Goal: Task Accomplishment & Management: Complete application form

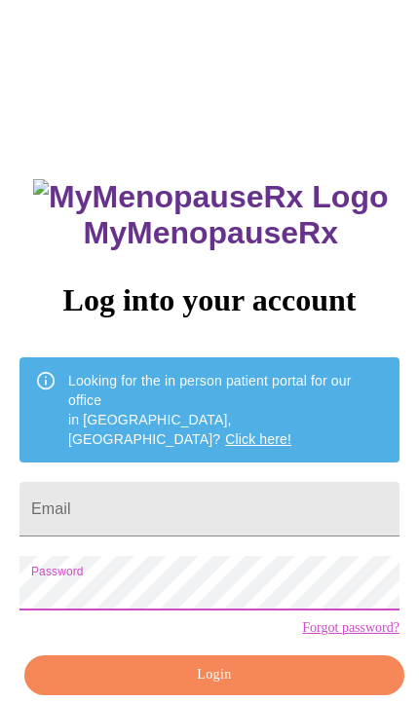
click at [312, 482] on input "Email" at bounding box center [209, 509] width 380 height 55
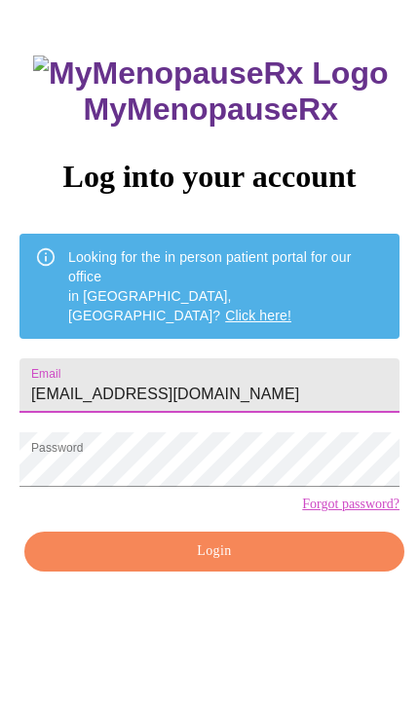
type input "cooldudett_04@yahoo.com"
click at [325, 482] on input "cooldudett_04@yahoo.com" at bounding box center [209, 509] width 380 height 55
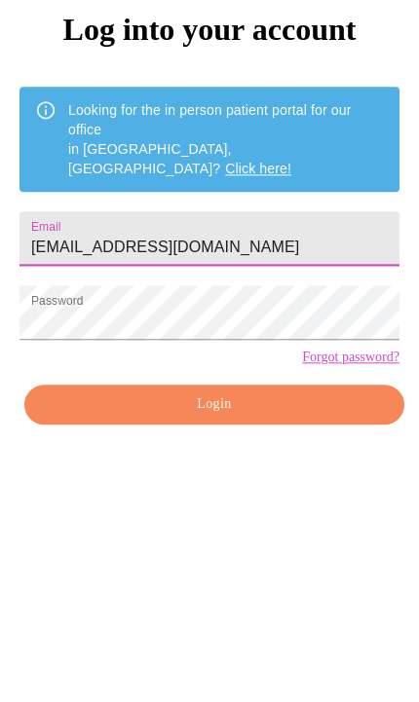
scroll to position [124, 0]
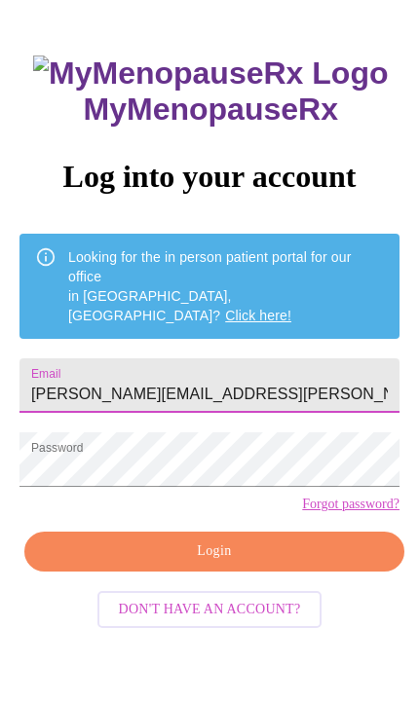
type input "cole.rachel@gmail.com"
click at [350, 551] on span "Login" at bounding box center [214, 552] width 335 height 24
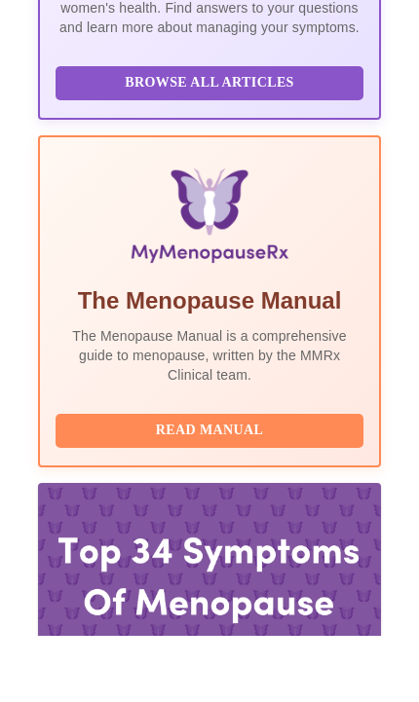
scroll to position [593, 0]
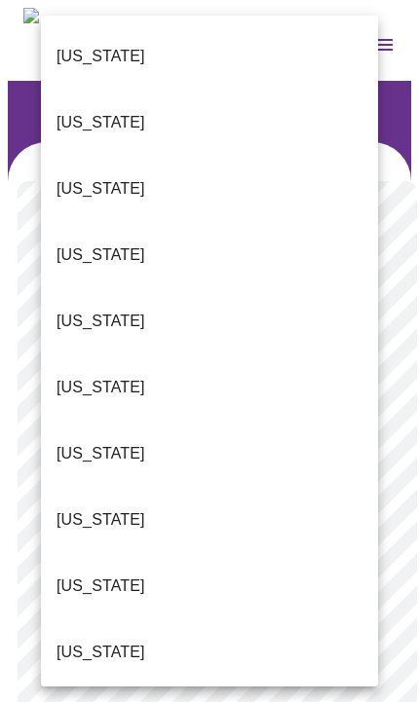
click at [311, 37] on li "Alabama" at bounding box center [209, 56] width 337 height 66
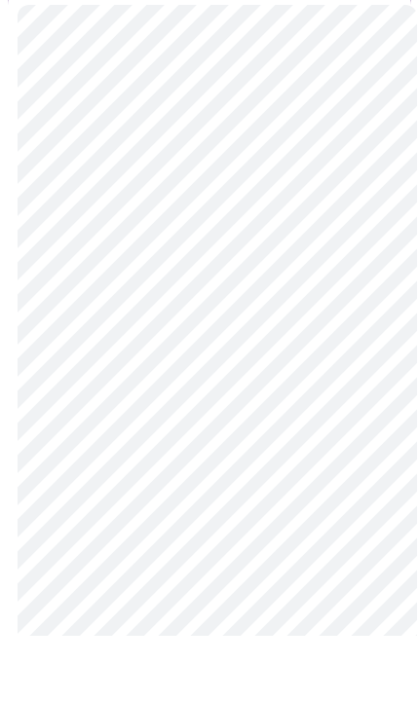
scroll to position [128, 0]
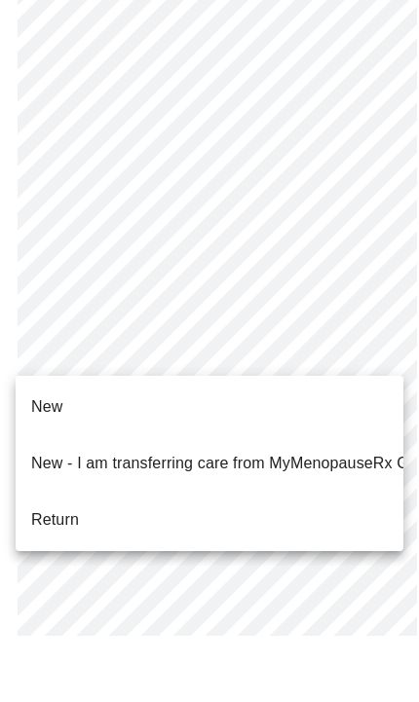
click at [347, 450] on li "New" at bounding box center [210, 473] width 388 height 47
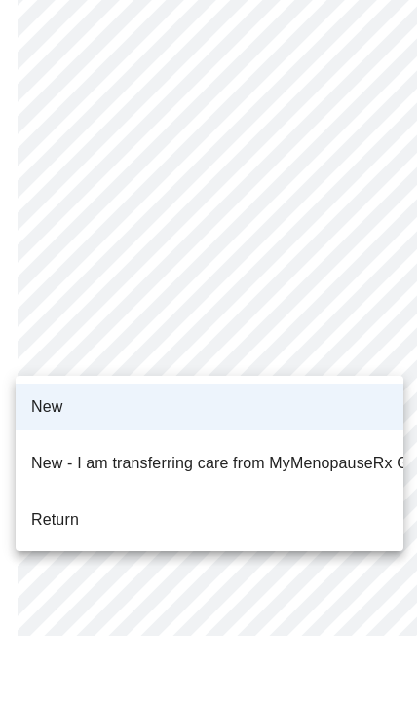
click at [355, 450] on li "New" at bounding box center [210, 473] width 388 height 47
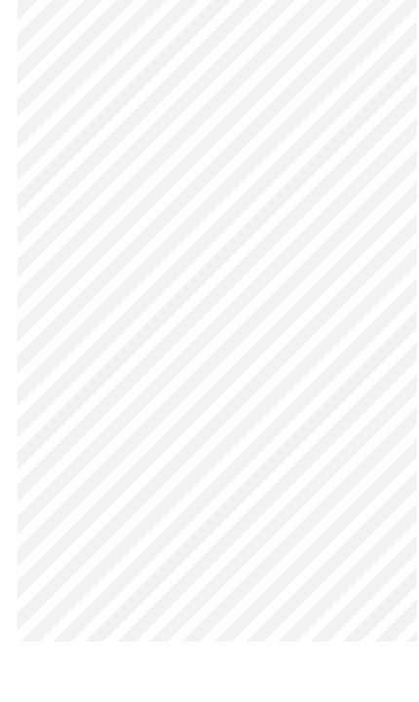
scroll to position [1062, 0]
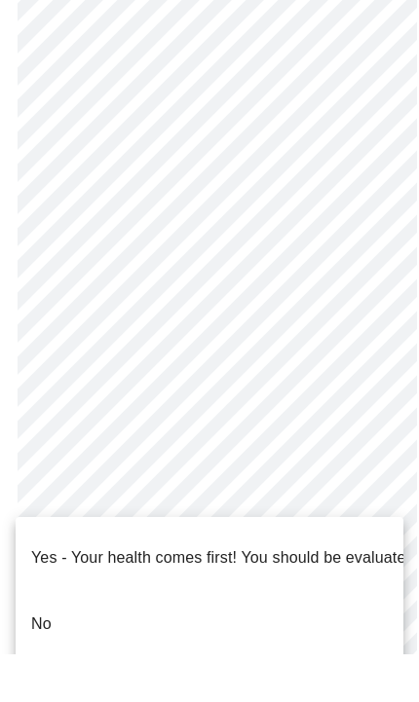
click at [343, 639] on li "No" at bounding box center [210, 672] width 388 height 66
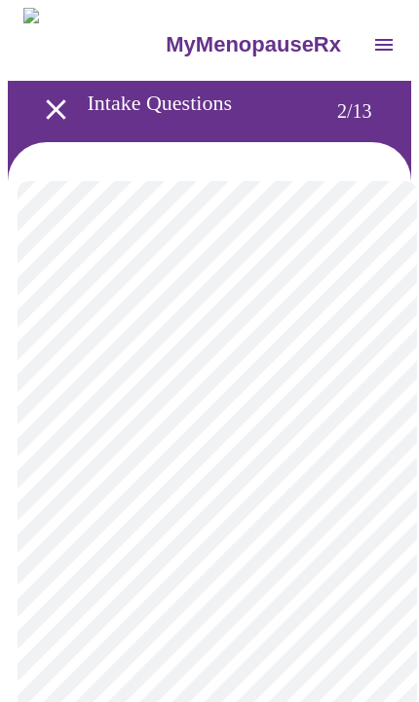
scroll to position [35, 0]
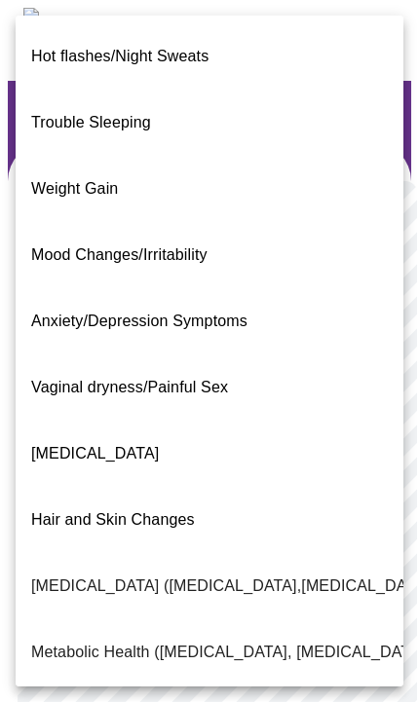
scroll to position [0, 0]
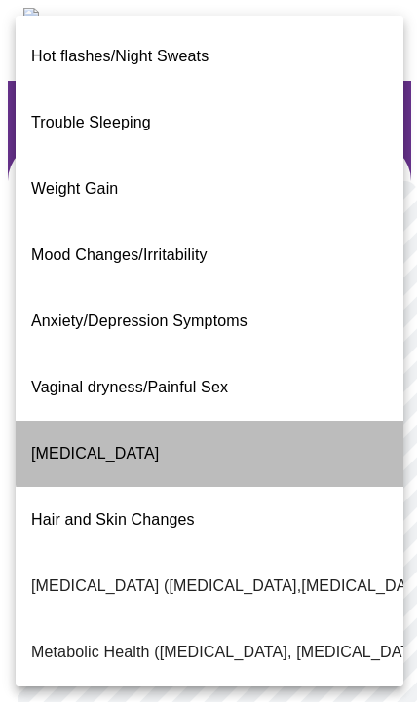
click at [345, 421] on li "Decreased libido" at bounding box center [210, 454] width 388 height 66
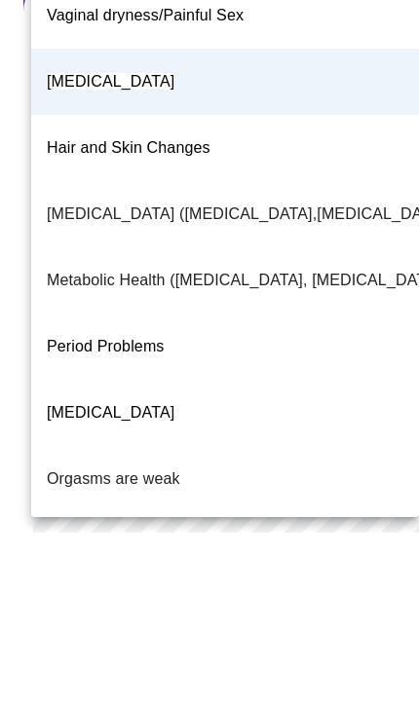
scroll to position [0, 33]
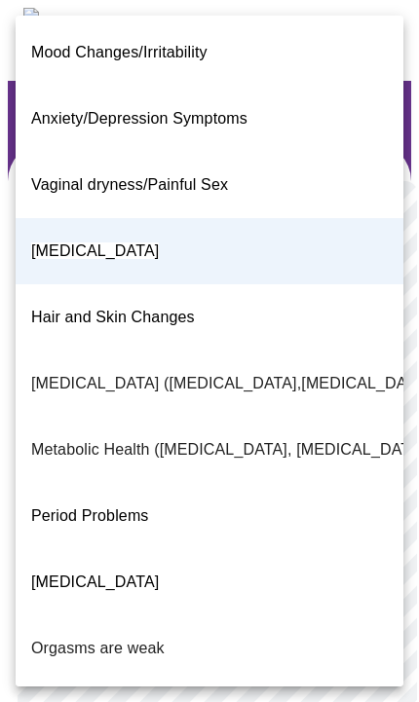
click at [351, 218] on li "Decreased libido" at bounding box center [210, 251] width 388 height 66
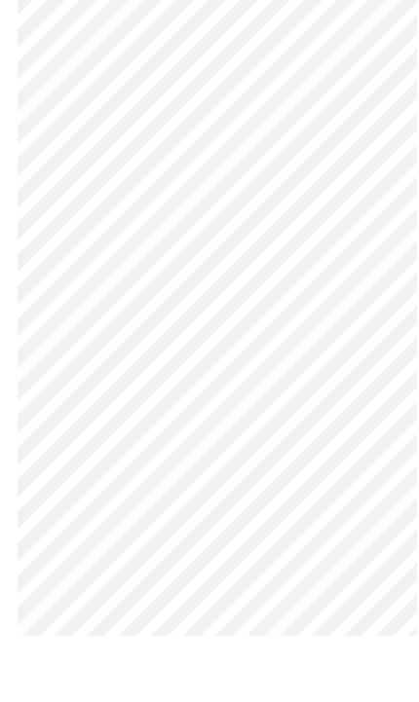
scroll to position [221, 33]
click at [327, 512] on body "MyMenopauseRx Intake Questions 2 / 13" at bounding box center [209, 535] width 403 height 1497
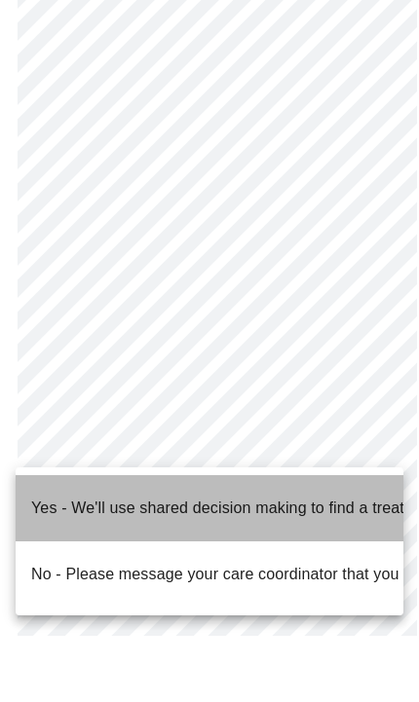
click at [347, 547] on span "Yes - We'll use shared decision making to find a treatment that is safe!" at bounding box center [278, 574] width 494 height 55
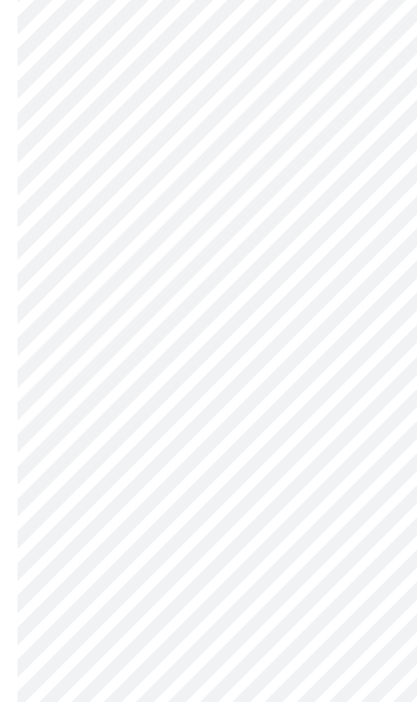
scroll to position [0, 0]
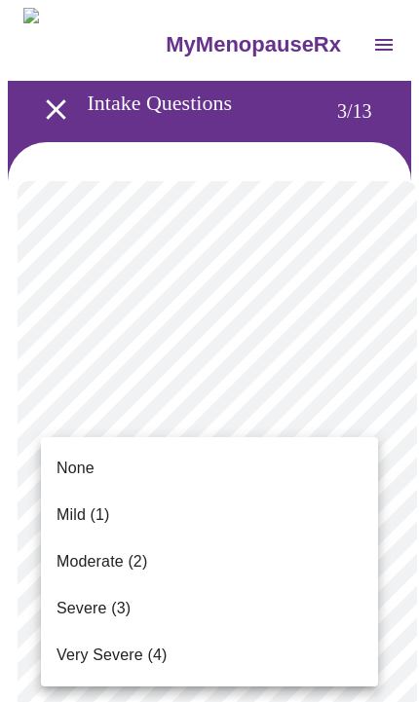
click at [148, 571] on li "Moderate (2)" at bounding box center [209, 562] width 337 height 47
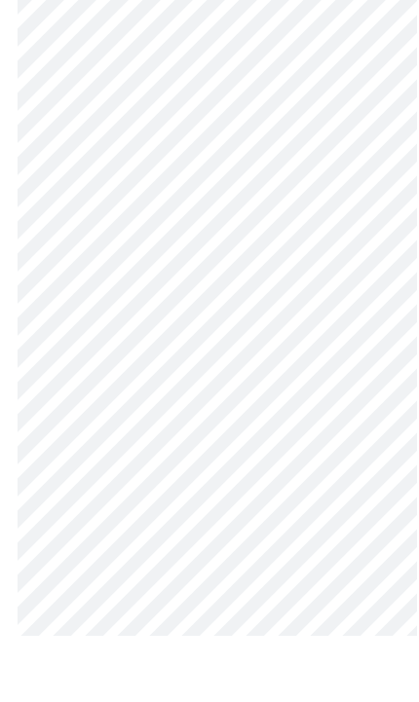
scroll to position [183, 0]
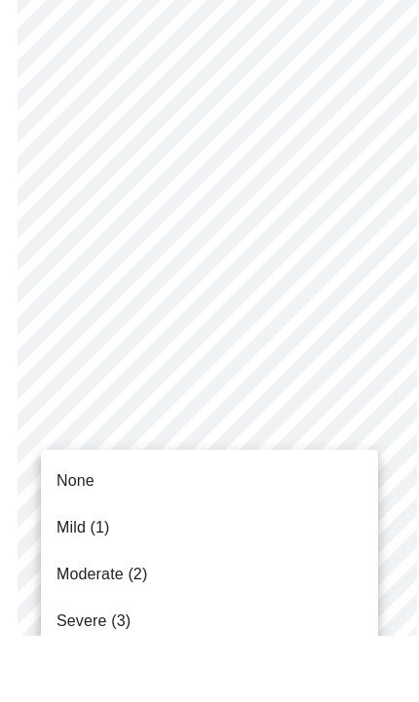
click at [231, 524] on li "None" at bounding box center [209, 547] width 337 height 47
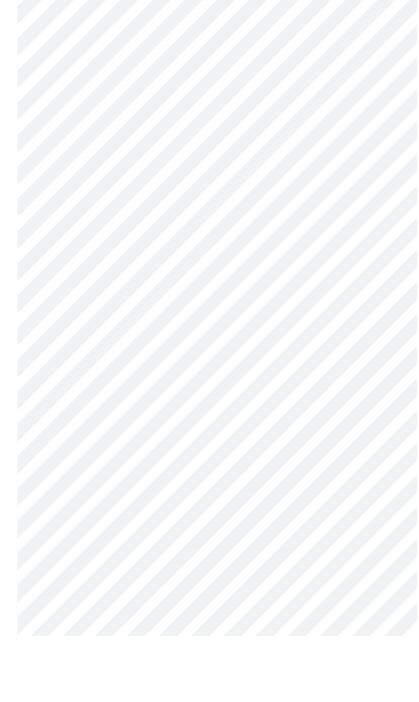
scroll to position [372, 0]
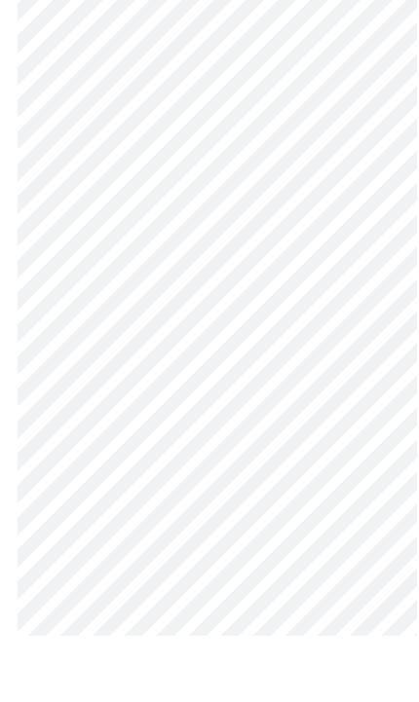
scroll to position [540, 0]
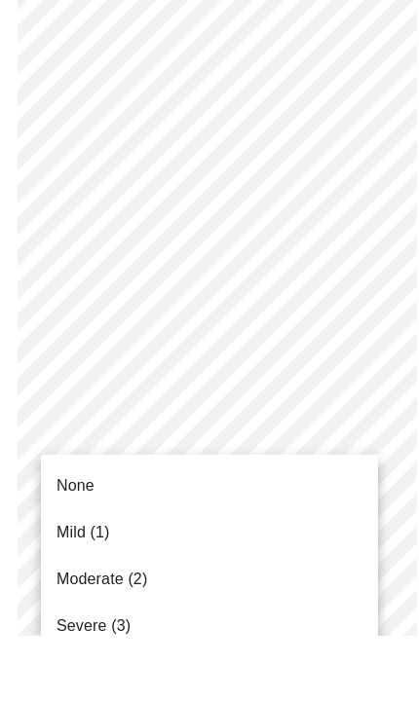
click at [149, 622] on li "Moderate (2)" at bounding box center [209, 645] width 337 height 47
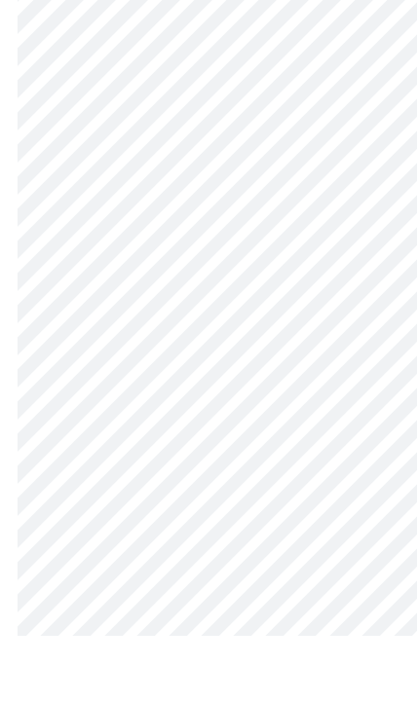
scroll to position [646, 0]
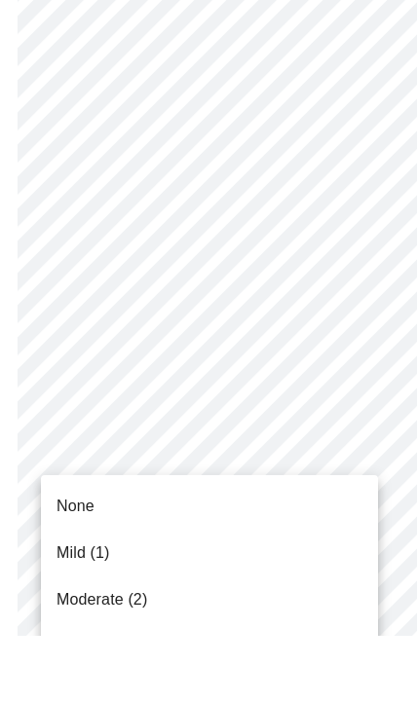
click at [117, 701] on span "Severe (3)" at bounding box center [93, 712] width 74 height 23
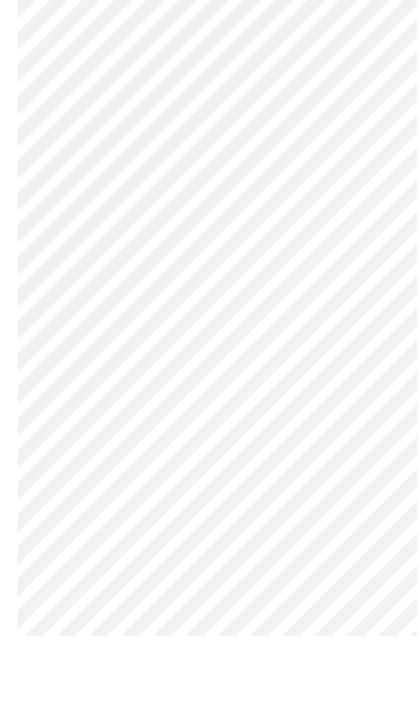
scroll to position [907, 0]
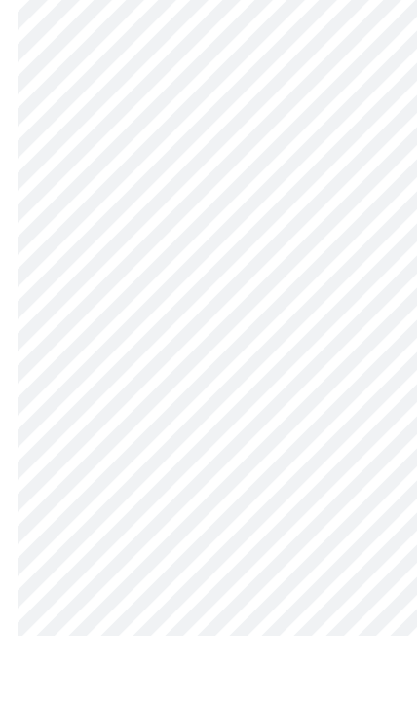
click at [322, 476] on body "MyMenopauseRx Intake Questions 3 / 13" at bounding box center [209, 586] width 403 height 2971
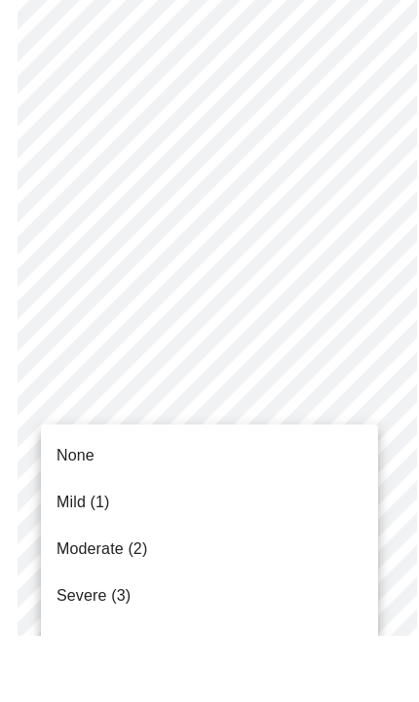
click at [172, 545] on li "Mild (1)" at bounding box center [209, 568] width 337 height 47
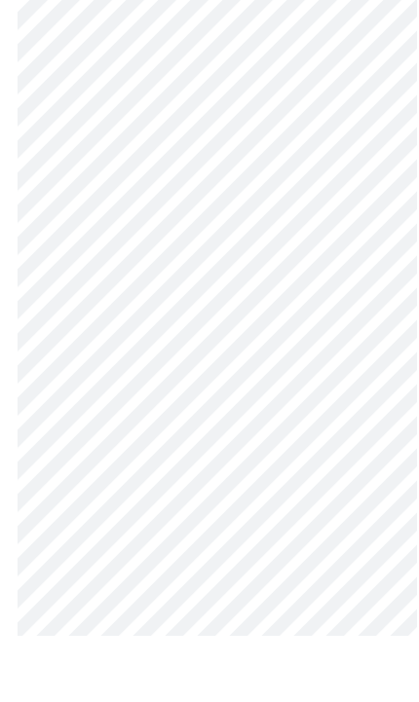
click at [327, 480] on body "MyMenopauseRx Intake Questions 3 / 13" at bounding box center [209, 573] width 403 height 2945
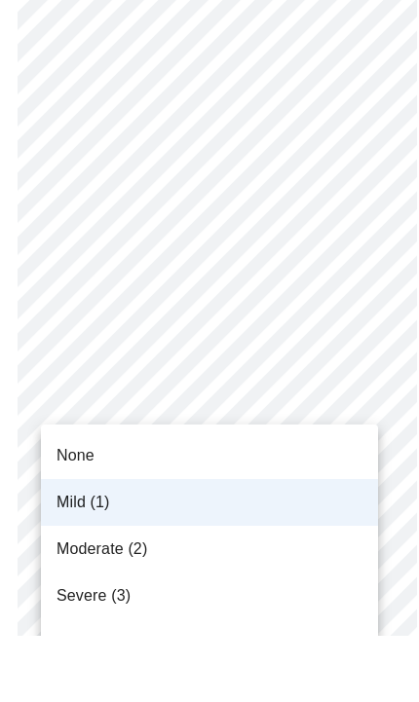
click at [321, 701] on div at bounding box center [209, 351] width 419 height 702
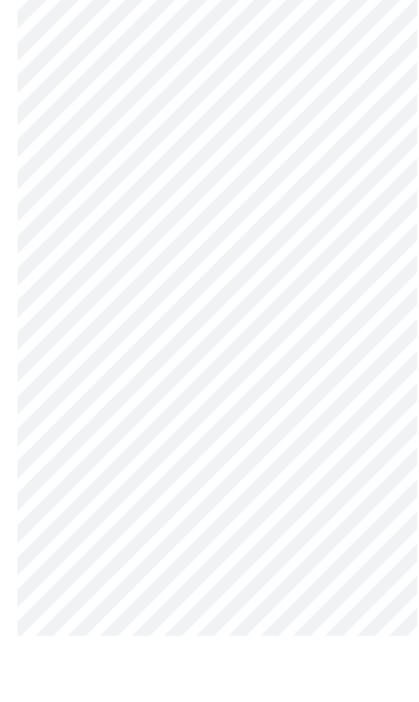
scroll to position [1008, 0]
click at [333, 603] on body "MyMenopauseRx Intake Questions 3 / 13" at bounding box center [209, 472] width 403 height 2945
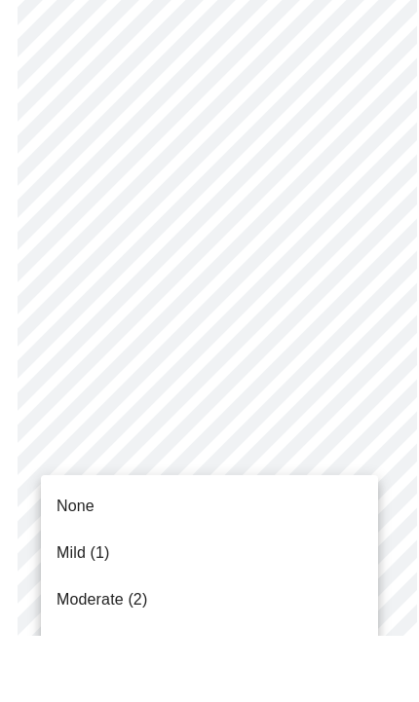
click at [110, 701] on span "Severe (3)" at bounding box center [93, 712] width 74 height 23
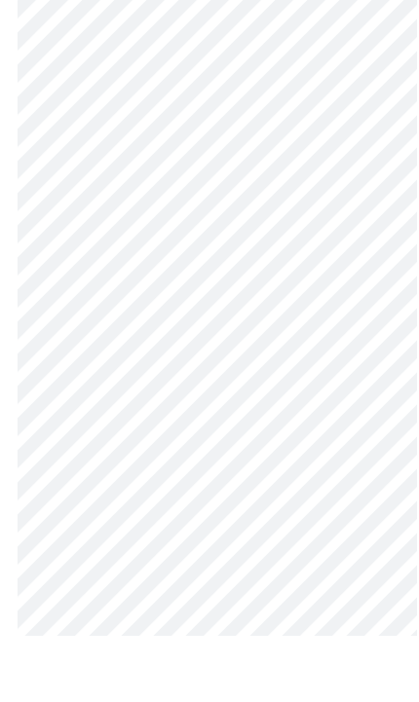
scroll to position [1254, 0]
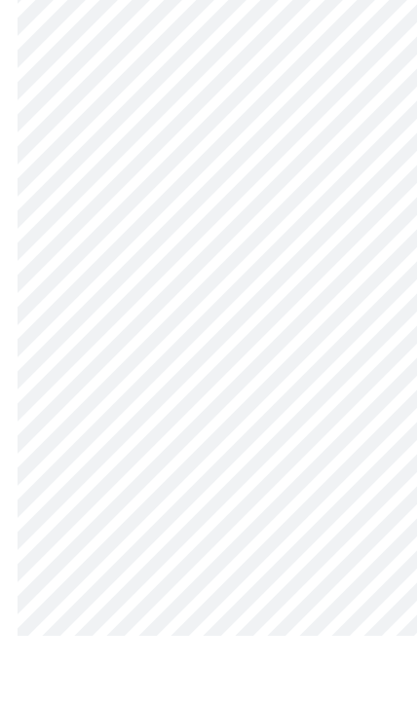
click at [322, 536] on body "MyMenopauseRx Intake Questions 3 / 13" at bounding box center [209, 212] width 403 height 2919
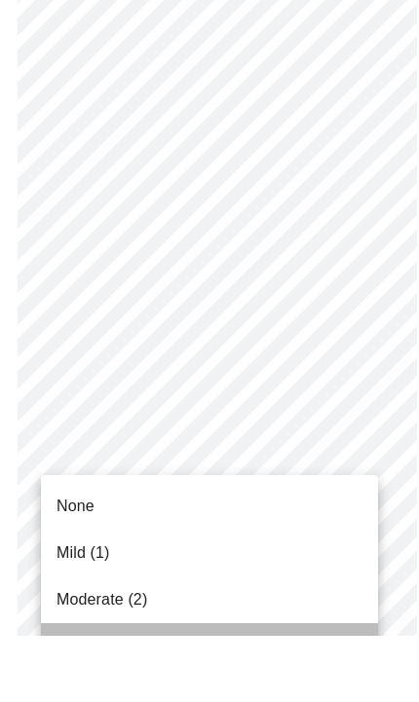
click at [118, 701] on span "Severe (3)" at bounding box center [93, 712] width 74 height 23
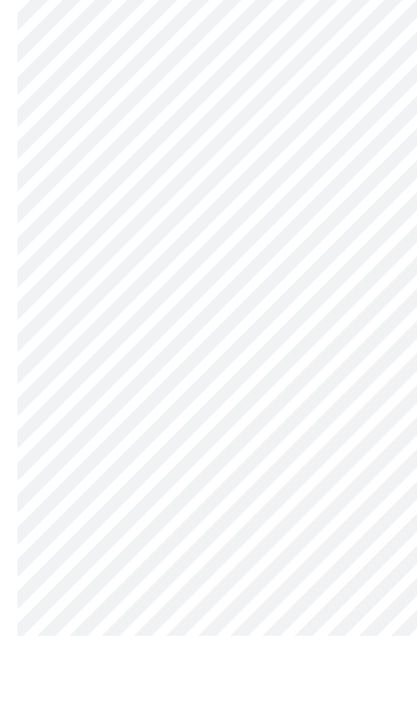
scroll to position [1388, 0]
click at [329, 578] on body "MyMenopauseRx Intake Questions 3 / 13" at bounding box center [209, 66] width 403 height 2892
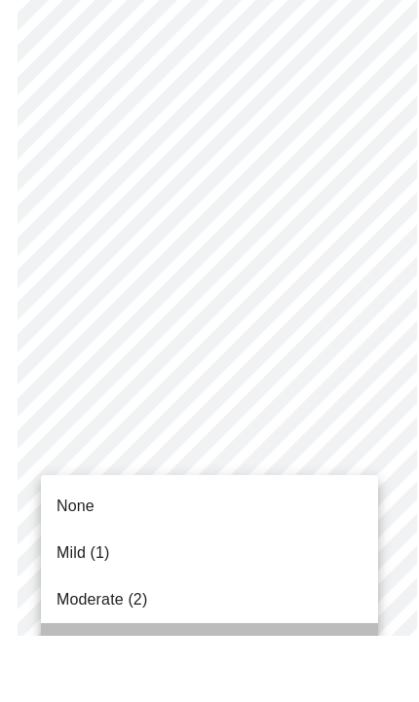
click at [125, 701] on span "Severe (3)" at bounding box center [93, 712] width 74 height 23
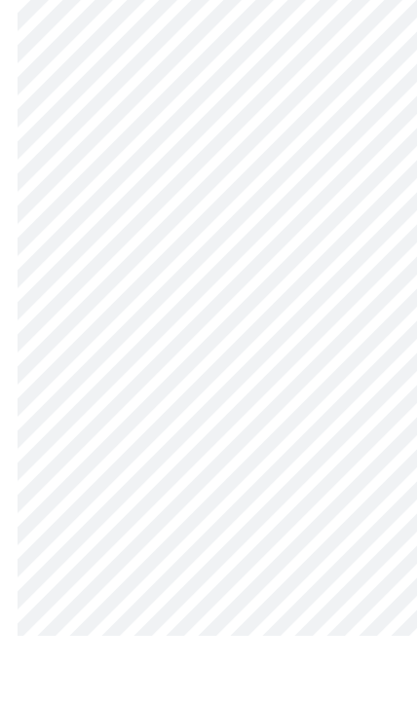
scroll to position [1616, 0]
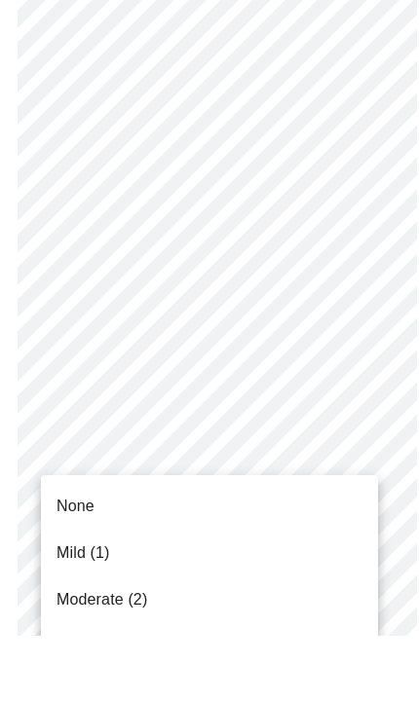
click at [135, 654] on span "Moderate (2)" at bounding box center [101, 665] width 91 height 23
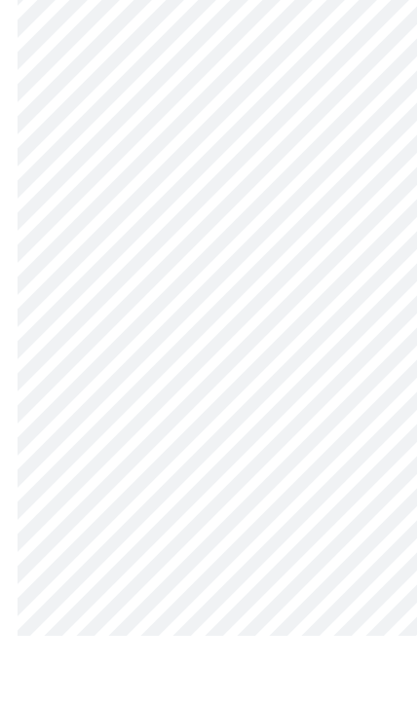
scroll to position [1847, 0]
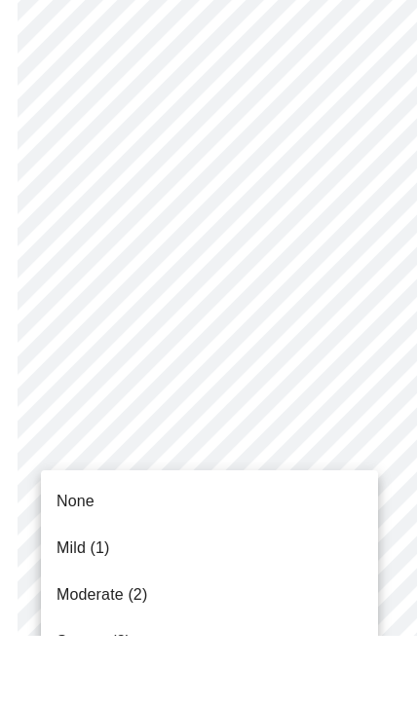
click at [286, 544] on li "None" at bounding box center [209, 567] width 337 height 47
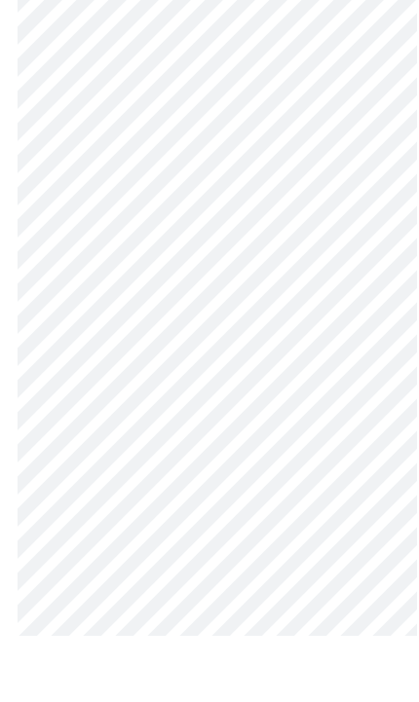
scroll to position [1025, 0]
click at [349, 345] on body "MyMenopauseRx Intake Questions 4 / 13" at bounding box center [209, 94] width 403 height 2225
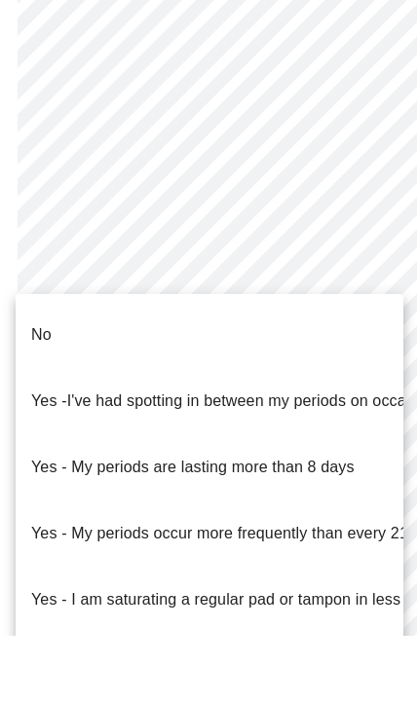
scroll to position [1066, 0]
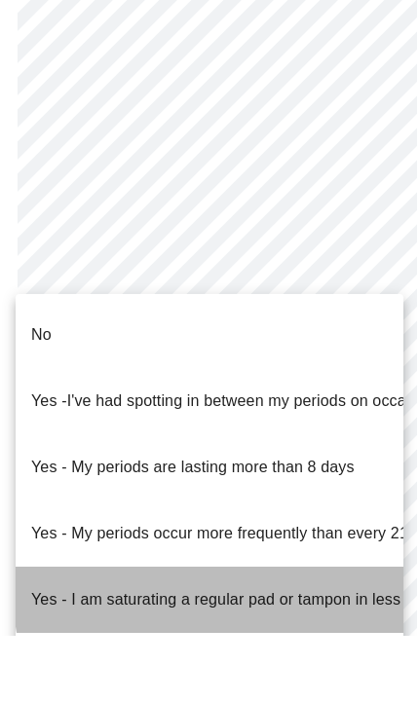
click at [335, 654] on p "Yes - I am saturating a regular pad or tampon in less than 2 hours" at bounding box center [262, 665] width 462 height 23
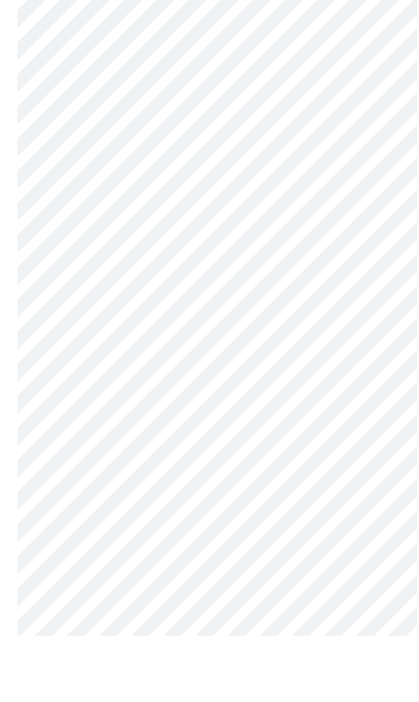
scroll to position [1103, 0]
click at [349, 431] on body "MyMenopauseRx Intake Questions 4 / 13" at bounding box center [209, 11] width 403 height 2215
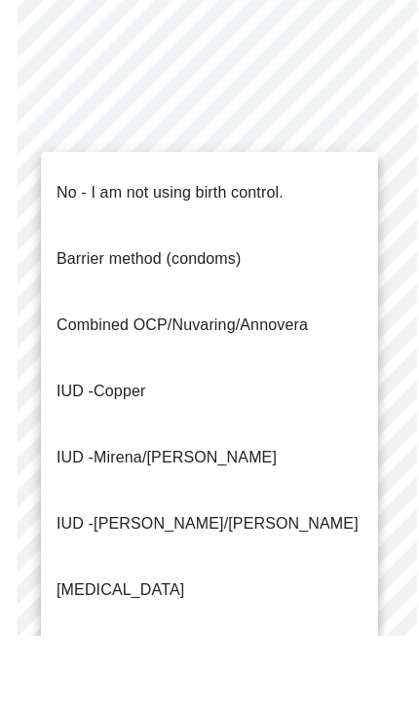
click at [283, 247] on p "No - I am not using birth control." at bounding box center [169, 258] width 227 height 23
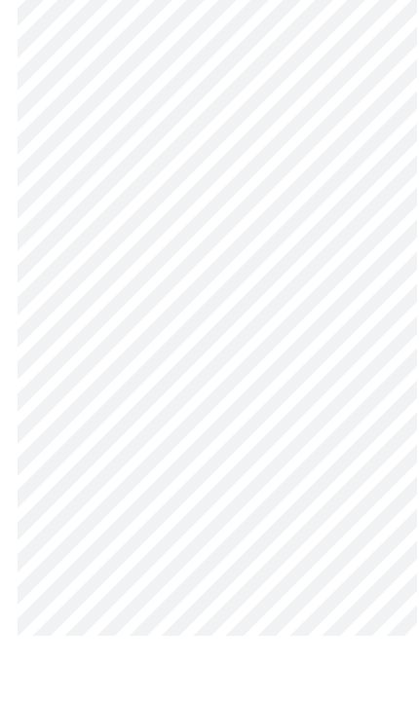
click at [284, 443] on body "MyMenopauseRx Intake Questions 4 / 13" at bounding box center [209, 6] width 403 height 2204
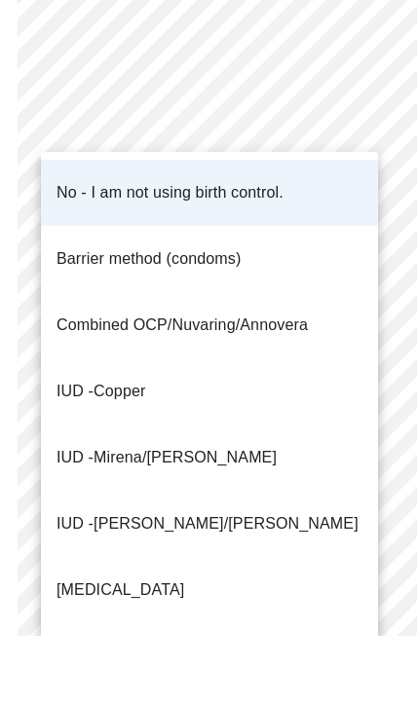
scroll to position [1157, 0]
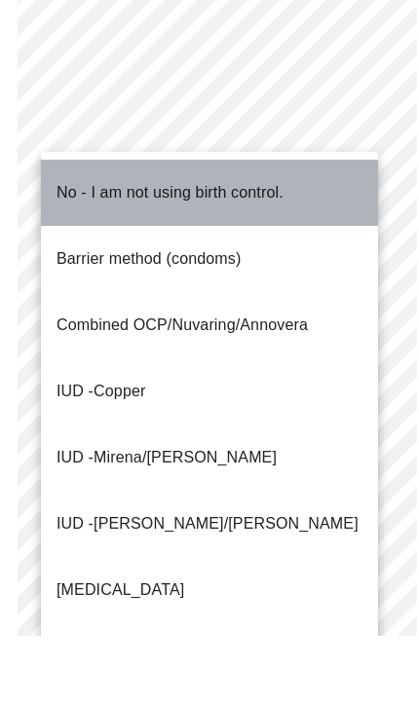
click at [324, 226] on li "No - I am not using birth control." at bounding box center [209, 259] width 337 height 66
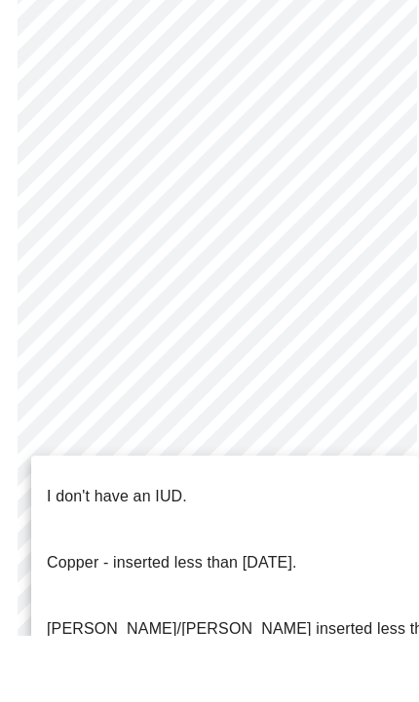
click at [339, 530] on li "I don't have an IUD." at bounding box center [225, 563] width 388 height 66
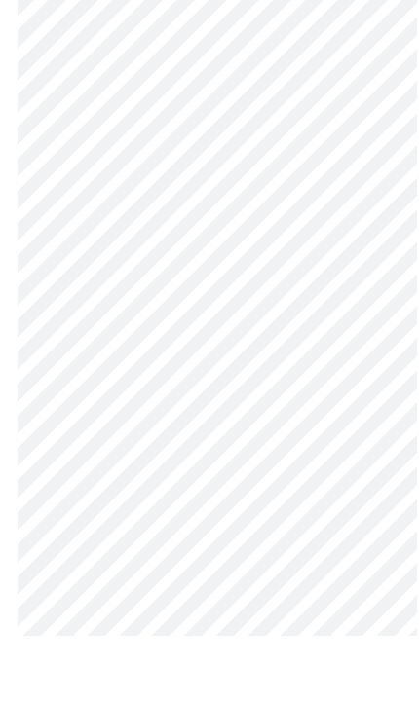
scroll to position [1293, 0]
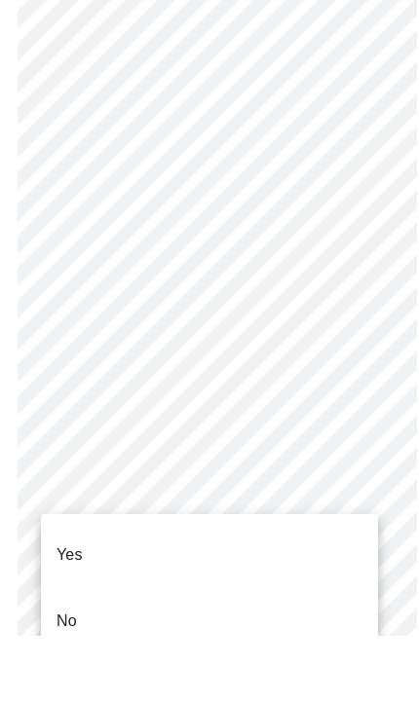
click at [304, 588] on li "Yes" at bounding box center [209, 621] width 337 height 66
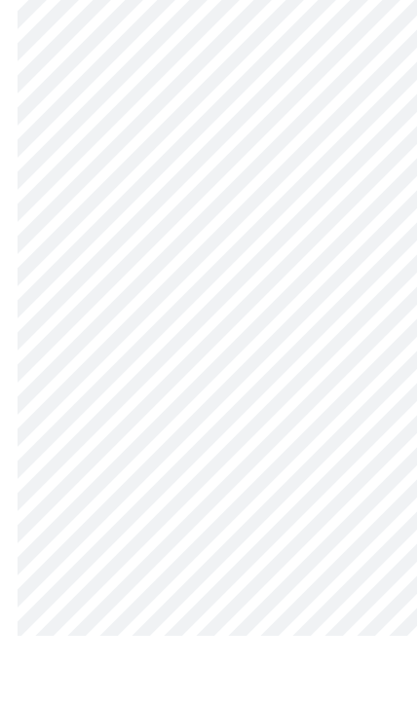
scroll to position [233, 0]
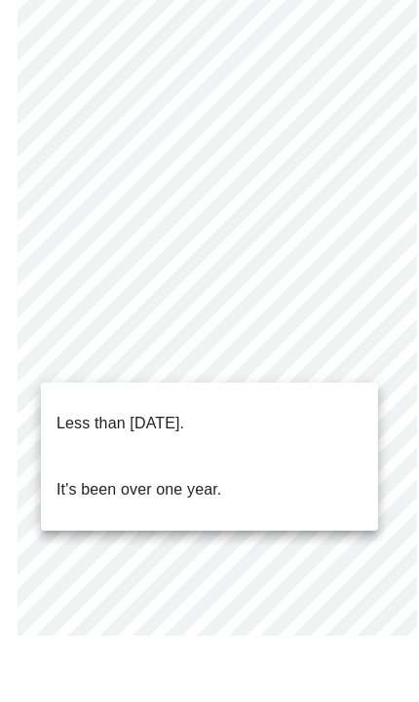
click at [184, 478] on p "Less than one year ago." at bounding box center [120, 489] width 128 height 23
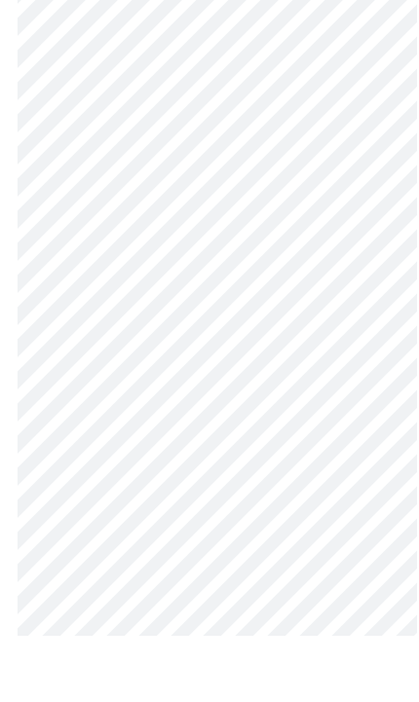
scroll to position [484, 0]
click at [350, 419] on body "MyMenopauseRx Intake Questions 5 / 13" at bounding box center [209, 540] width 403 height 2032
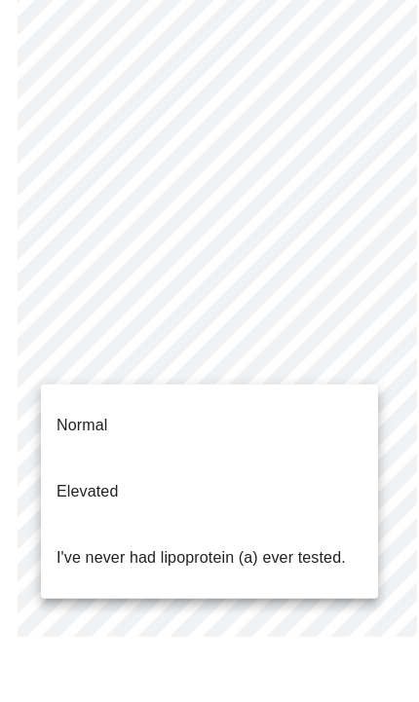
click at [317, 612] on p "I've never had lipoprotein (a) ever tested." at bounding box center [200, 623] width 289 height 23
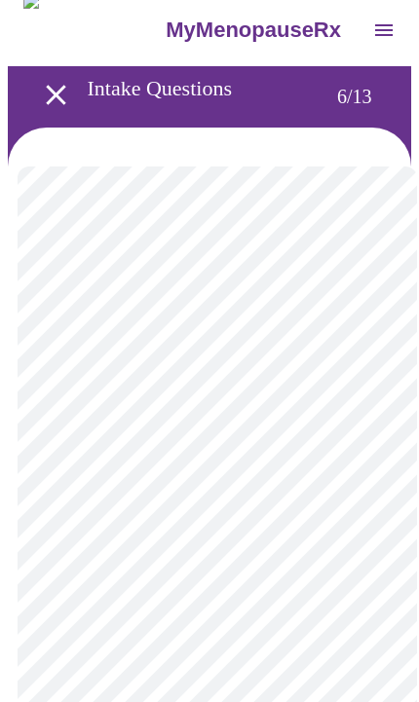
scroll to position [41, 0]
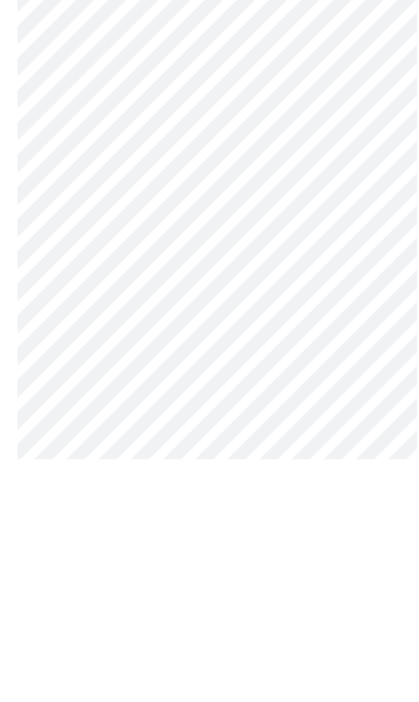
click at [361, 340] on body "MyMenopauseRx Intake Questions 6 / 13" at bounding box center [209, 561] width 403 height 1189
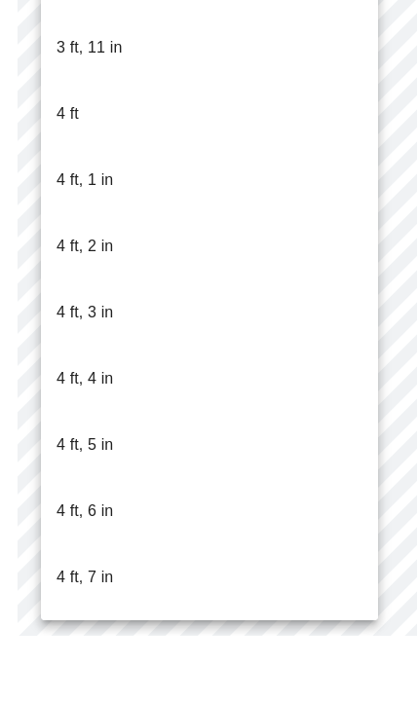
scroll to position [681, 0]
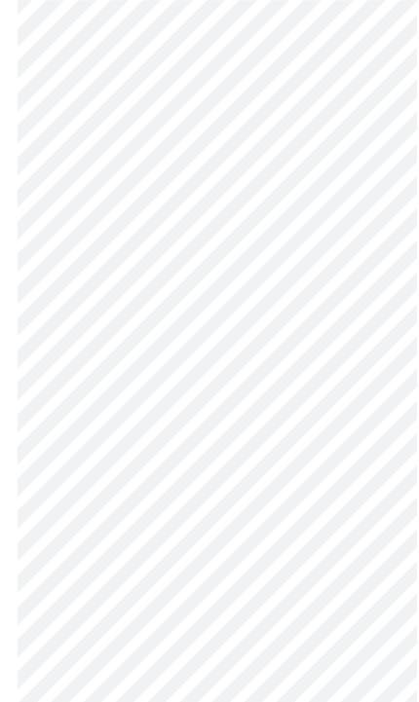
scroll to position [5016, 0]
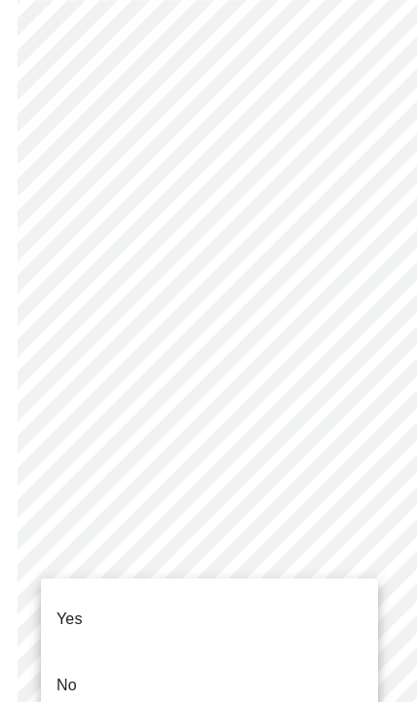
scroll to position [5015, 0]
click at [324, 539] on div at bounding box center [209, 351] width 419 height 702
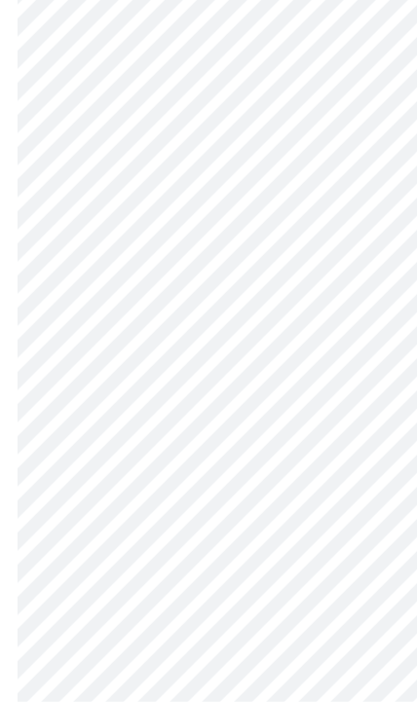
scroll to position [5086, 0]
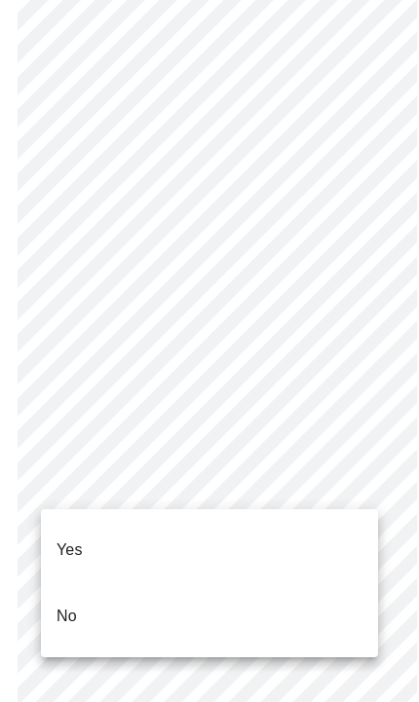
click at [224, 468] on div at bounding box center [209, 351] width 419 height 702
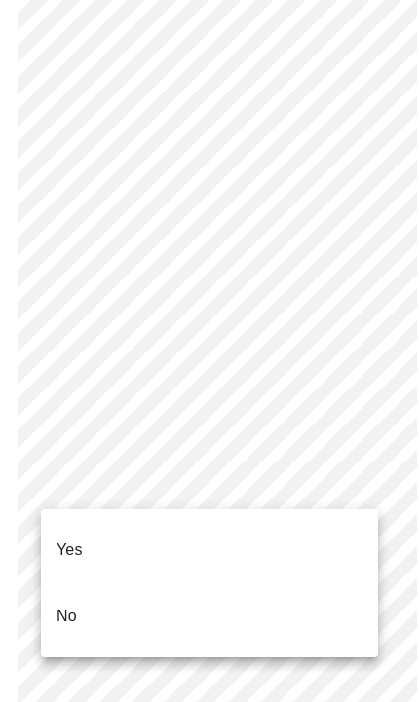
click at [79, 464] on div at bounding box center [209, 351] width 419 height 702
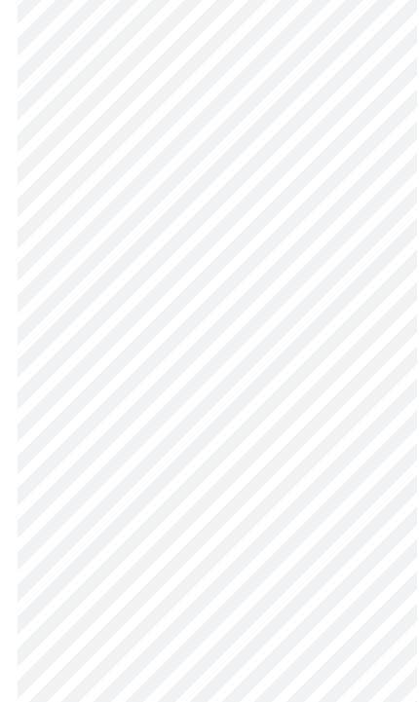
scroll to position [5196, 0]
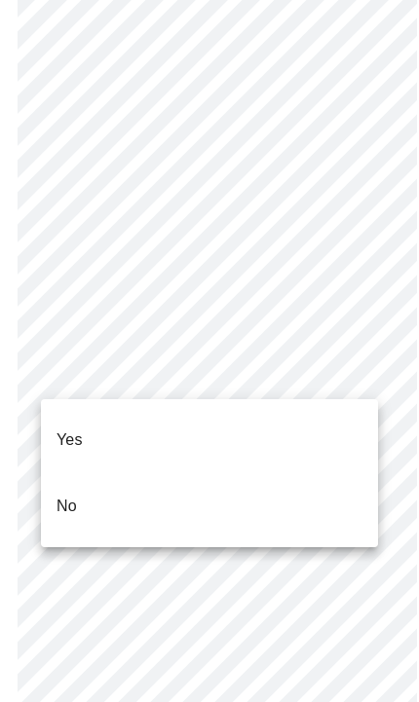
click at [76, 347] on div at bounding box center [209, 351] width 419 height 702
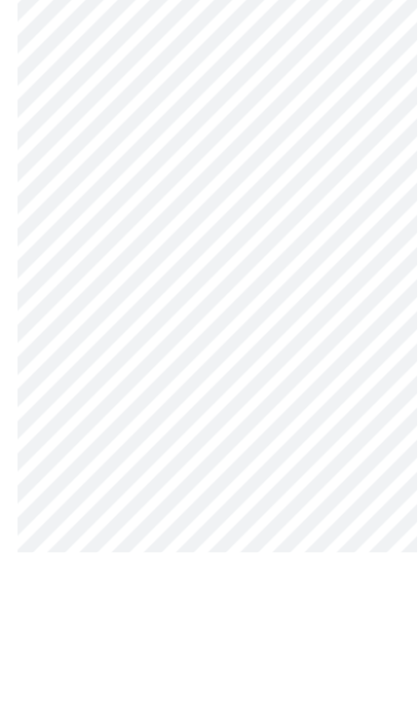
scroll to position [5308, 0]
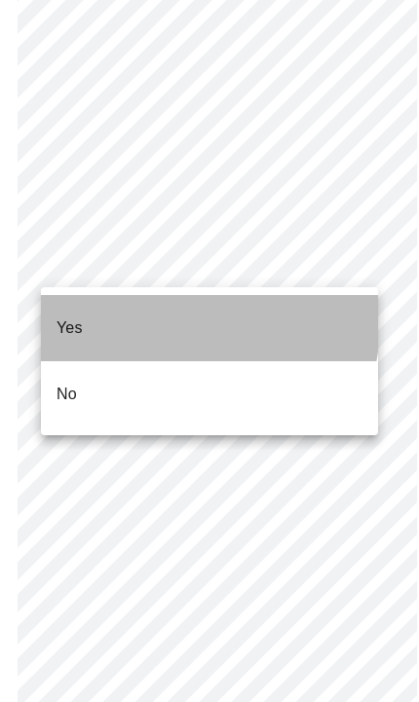
click at [93, 311] on li "Yes" at bounding box center [209, 328] width 337 height 66
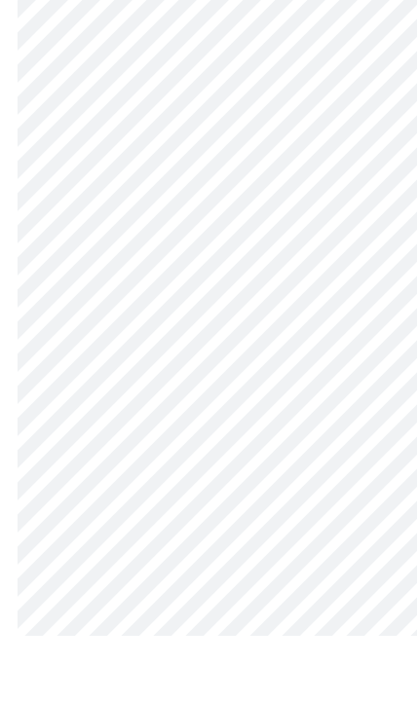
scroll to position [1018, 0]
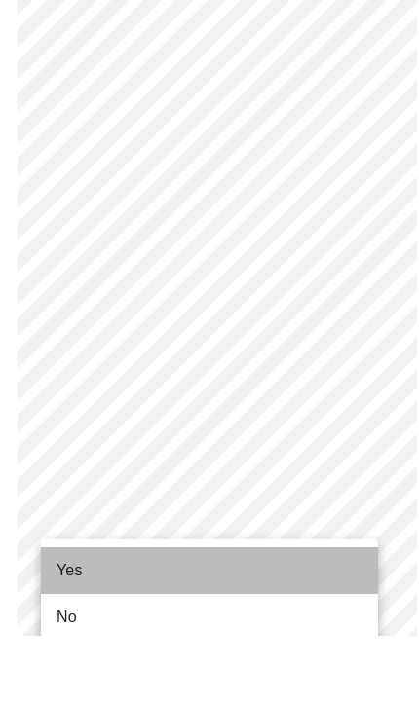
click at [320, 614] on li "Yes" at bounding box center [209, 637] width 337 height 47
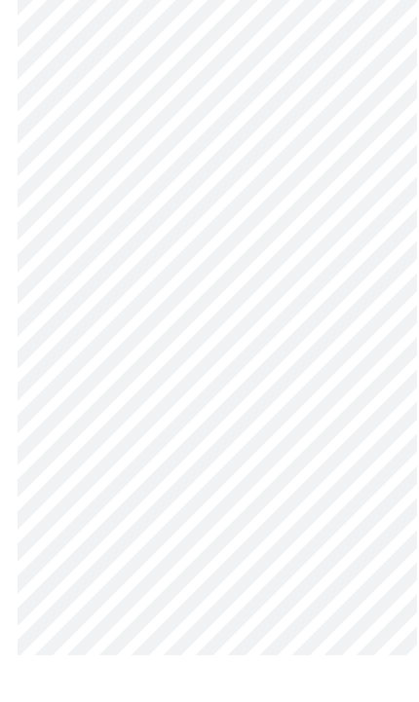
scroll to position [15, 0]
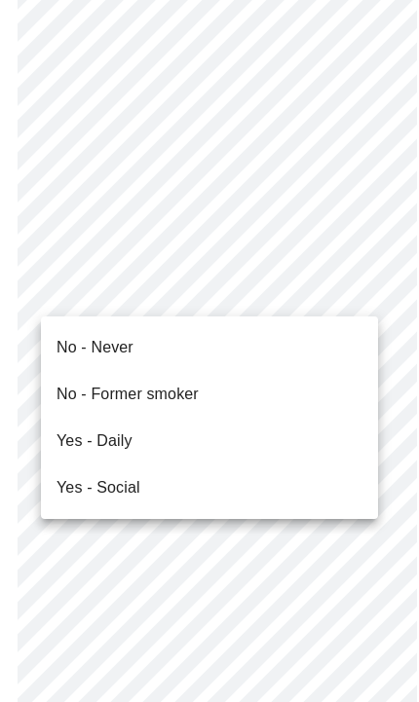
scroll to position [286, 0]
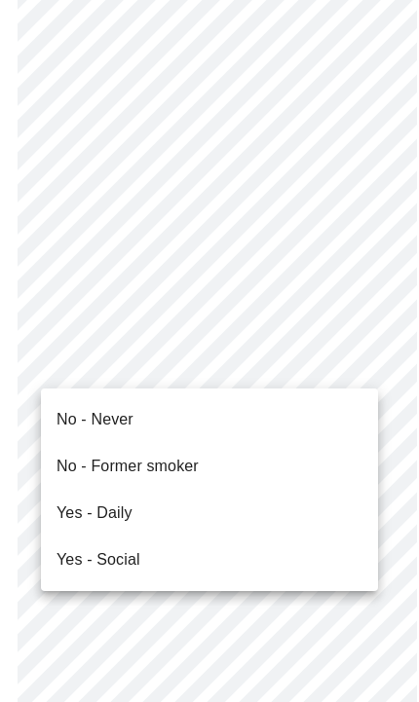
click at [62, 525] on li "Yes - Daily" at bounding box center [209, 513] width 337 height 47
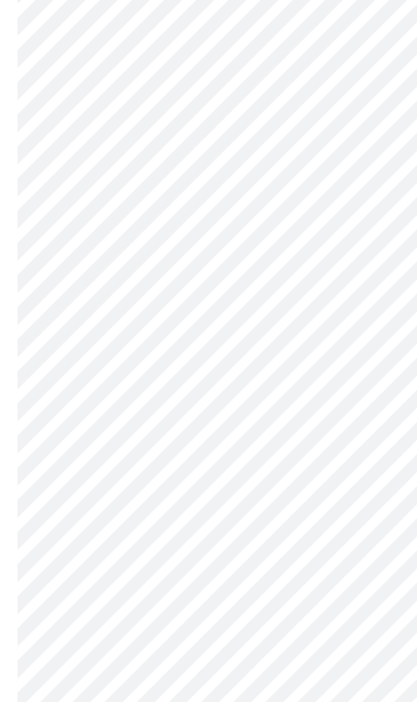
scroll to position [250, 0]
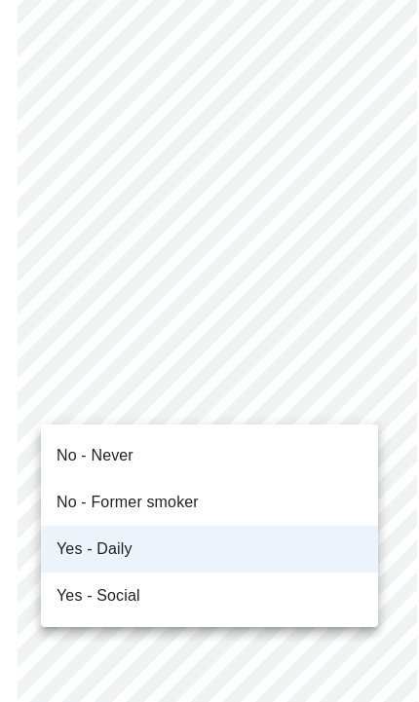
click at [315, 509] on li "No - Former smoker" at bounding box center [209, 502] width 337 height 47
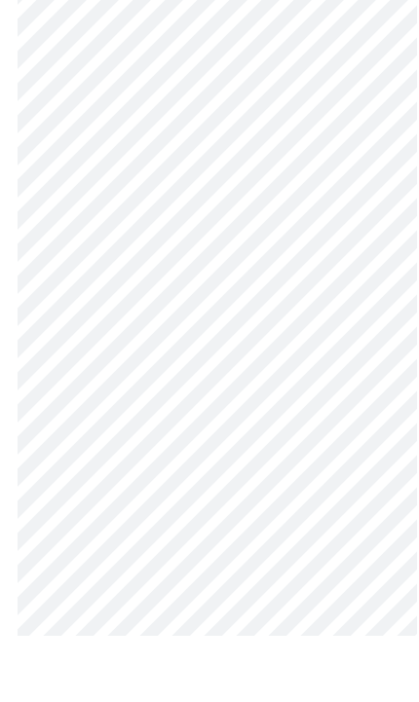
scroll to position [1640, 0]
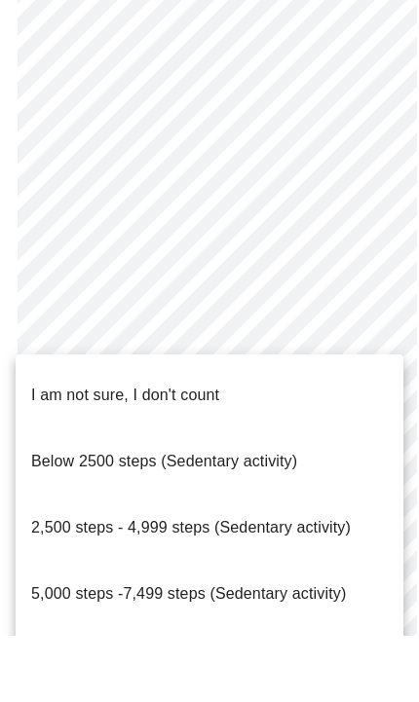
click at [324, 652] on span "5,000 steps -7,499 steps (Sedentary activity)" at bounding box center [188, 660] width 315 height 17
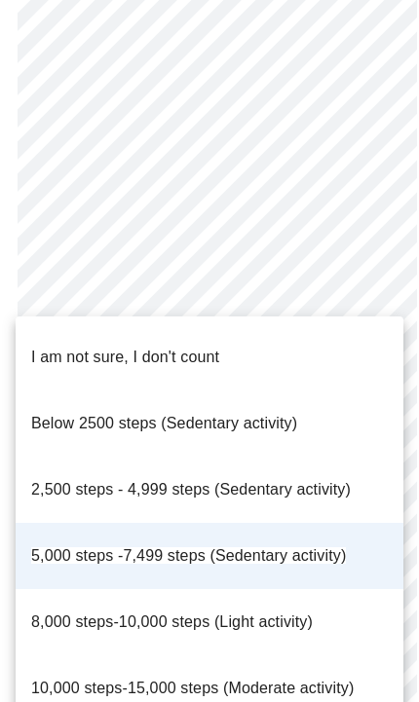
click at [318, 544] on p "5,000 steps -7,499 steps (Sedentary activity)" at bounding box center [188, 555] width 315 height 23
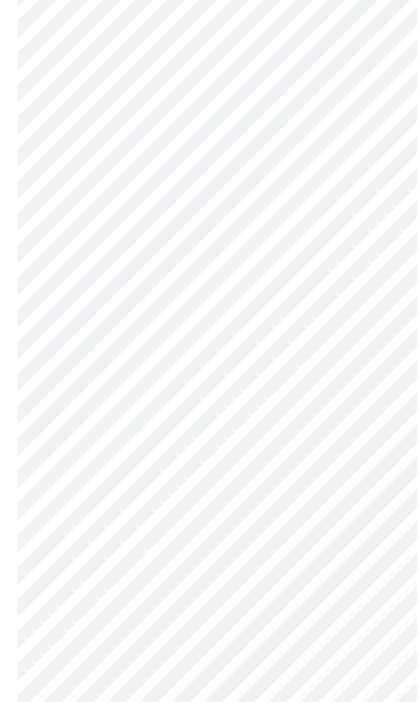
scroll to position [1896, 0]
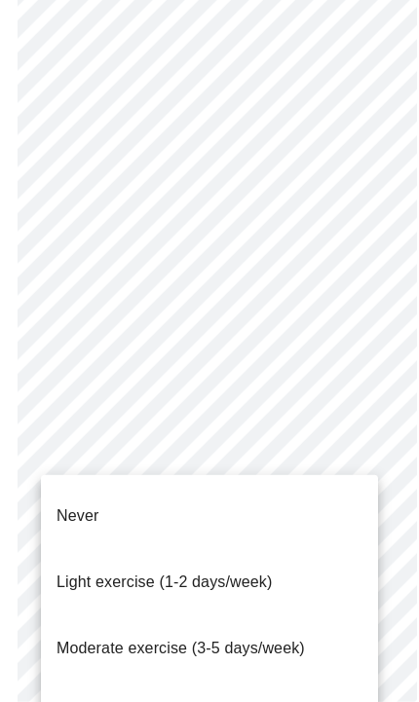
click at [289, 519] on li "Never" at bounding box center [209, 516] width 337 height 66
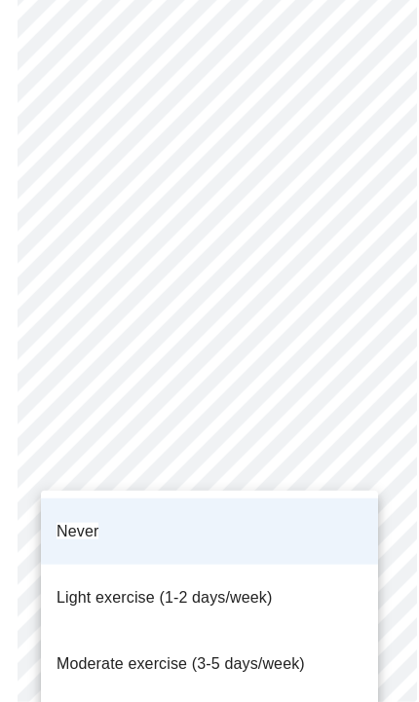
click at [305, 542] on li "Never" at bounding box center [209, 532] width 337 height 66
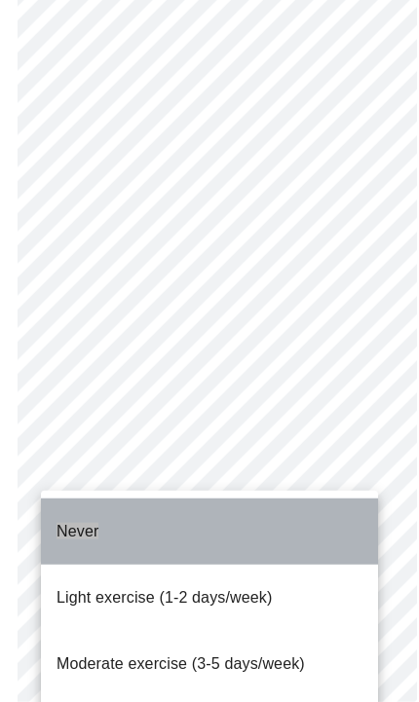
click at [253, 547] on li "Never" at bounding box center [209, 532] width 337 height 66
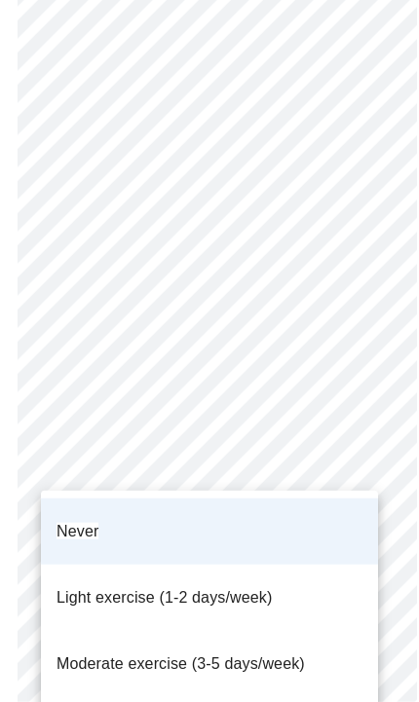
click at [235, 541] on li "Never" at bounding box center [209, 532] width 337 height 66
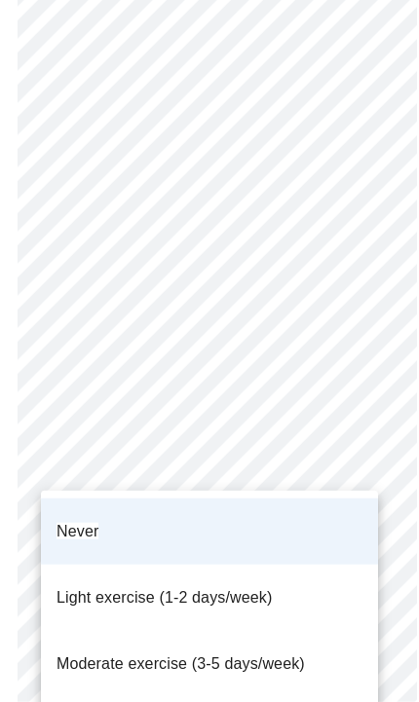
click at [134, 541] on li "Never" at bounding box center [209, 532] width 337 height 66
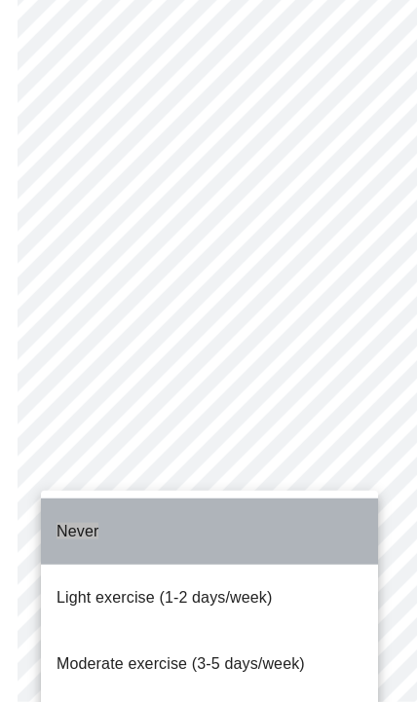
click at [215, 543] on li "Never" at bounding box center [209, 532] width 337 height 66
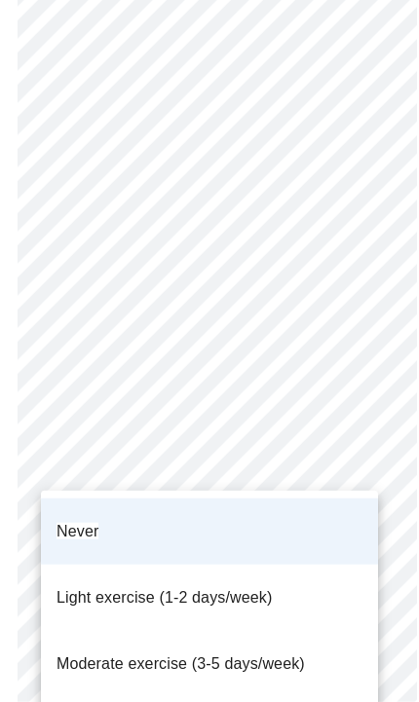
click at [186, 592] on span "Light exercise (1-2 days/week)" at bounding box center [164, 598] width 216 height 55
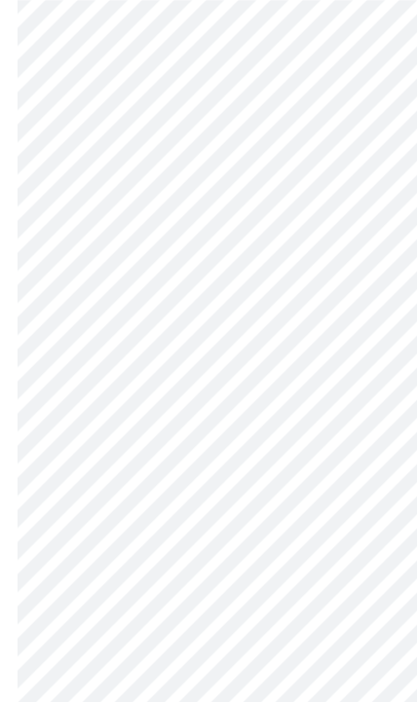
scroll to position [1980, 0]
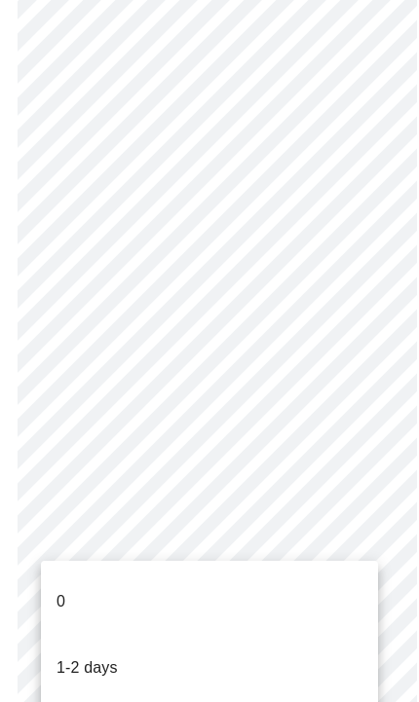
click at [297, 546] on div at bounding box center [209, 351] width 419 height 702
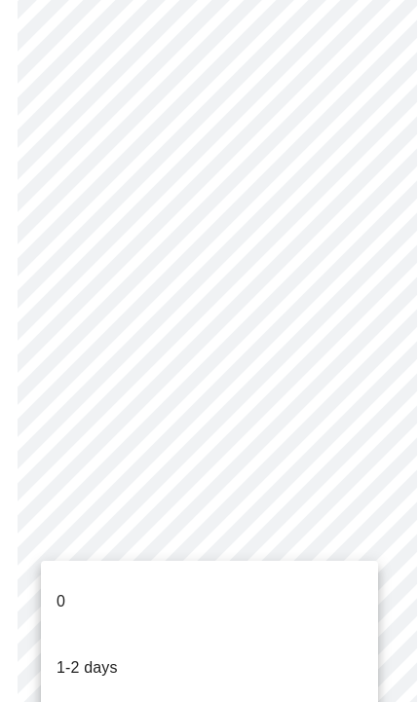
click at [66, 544] on div at bounding box center [209, 351] width 419 height 702
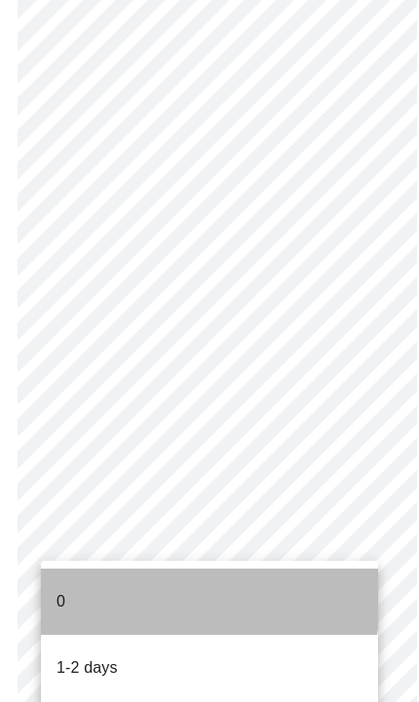
click at [121, 591] on li "0" at bounding box center [209, 602] width 337 height 66
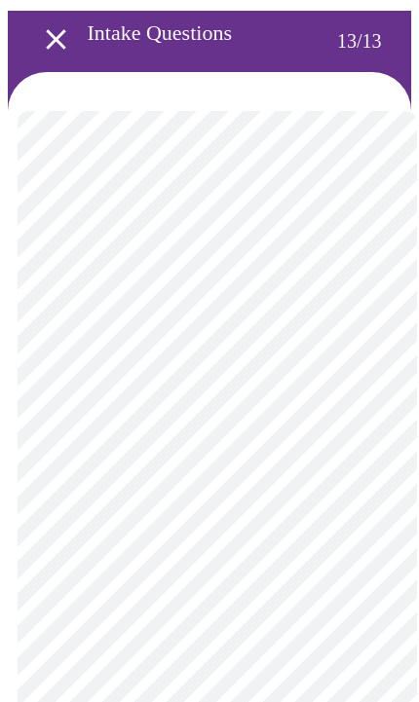
scroll to position [69, 0]
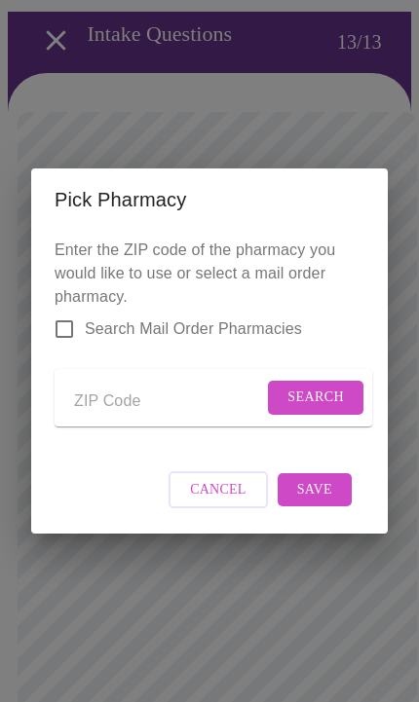
click at [92, 417] on input "Send a message to your care team" at bounding box center [168, 401] width 189 height 31
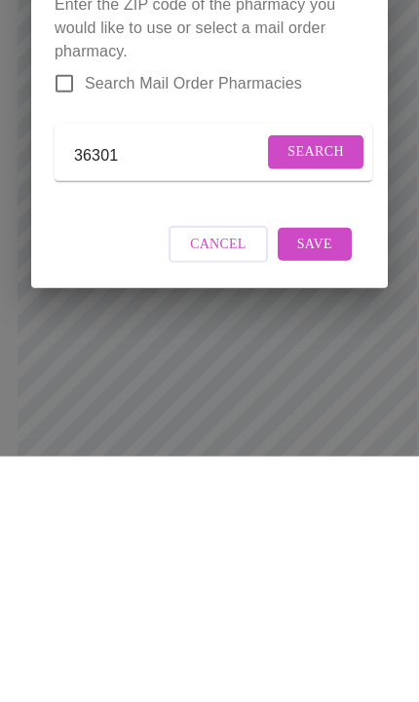
type input "36301"
click at [340, 381] on button "Search" at bounding box center [315, 398] width 95 height 34
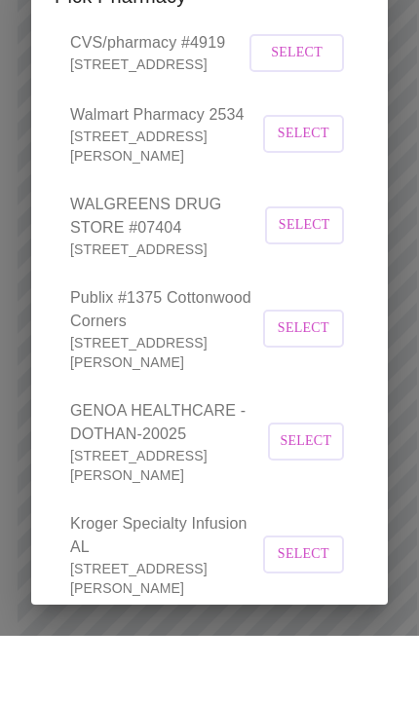
scroll to position [398, 0]
click at [317, 405] on span "Select" at bounding box center [303, 396] width 38 height 24
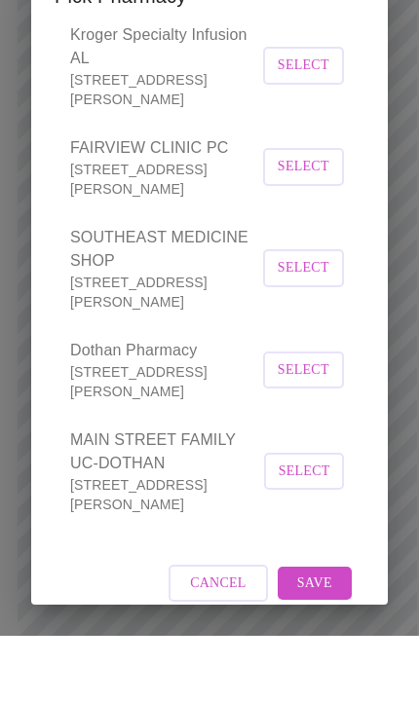
scroll to position [886, 0]
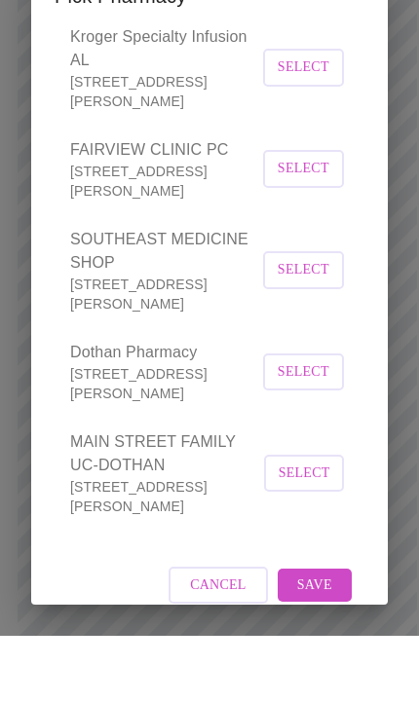
click at [330, 658] on span "Save" at bounding box center [314, 652] width 35 height 24
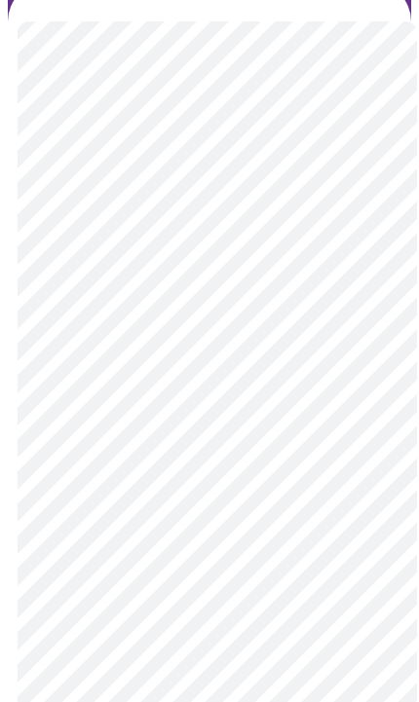
scroll to position [0, 0]
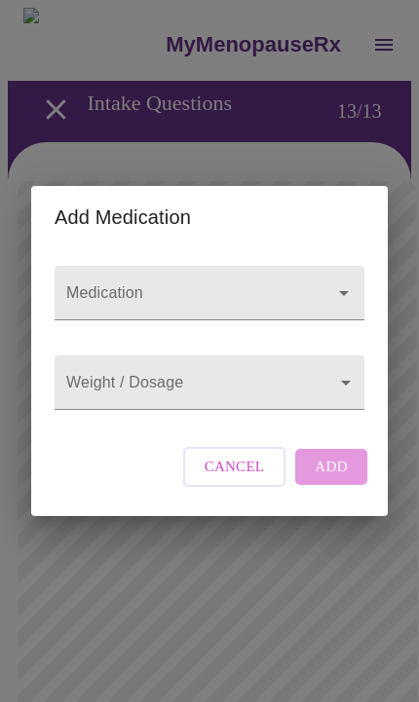
click at [355, 266] on div at bounding box center [210, 293] width 310 height 55
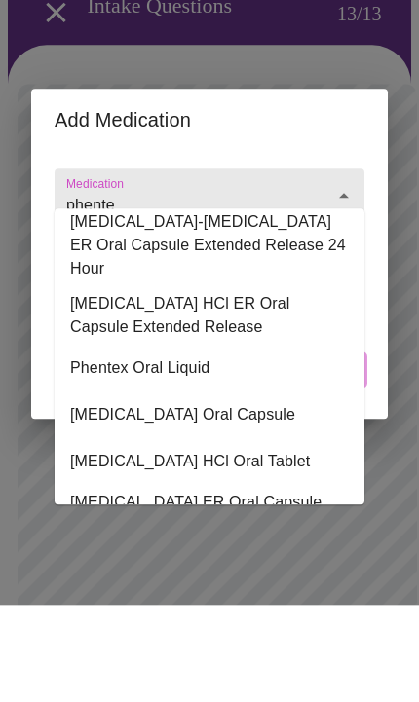
scroll to position [102, 0]
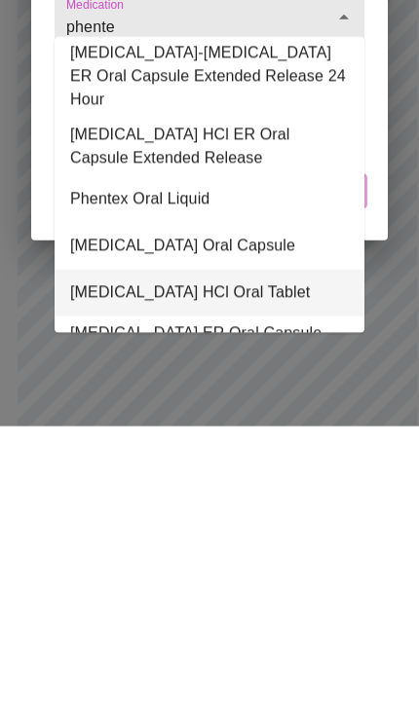
click at [117, 545] on li "Phentermine HCl Oral Tablet" at bounding box center [210, 568] width 310 height 47
type input "Phentermine HCl Oral Tablet"
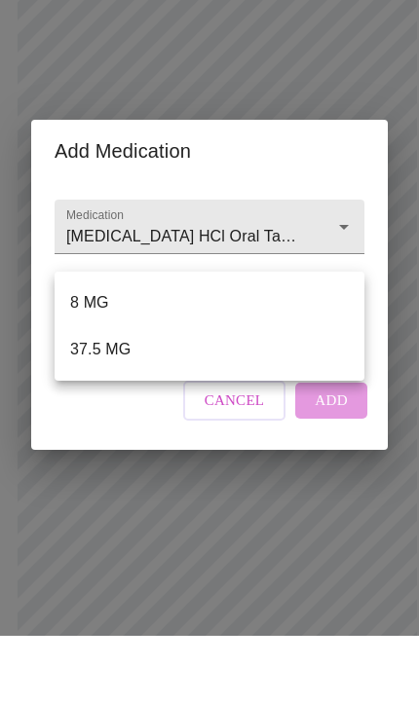
click at [77, 392] on li "37.5 MG" at bounding box center [210, 415] width 310 height 47
type input "37.5 MG"
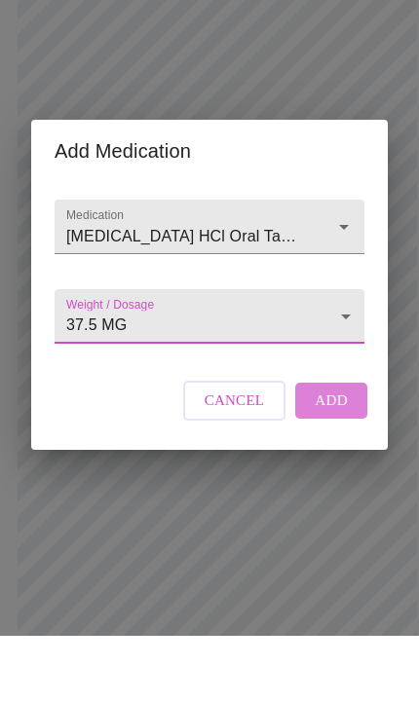
click at [343, 477] on span "Add" at bounding box center [331, 466] width 33 height 25
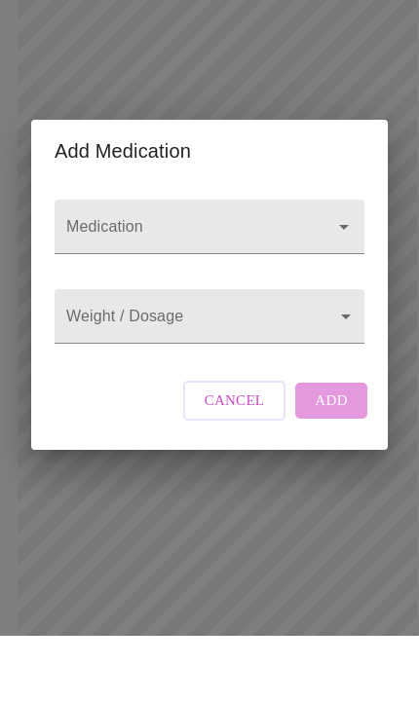
click at [77, 284] on input "Medication" at bounding box center [181, 302] width 239 height 36
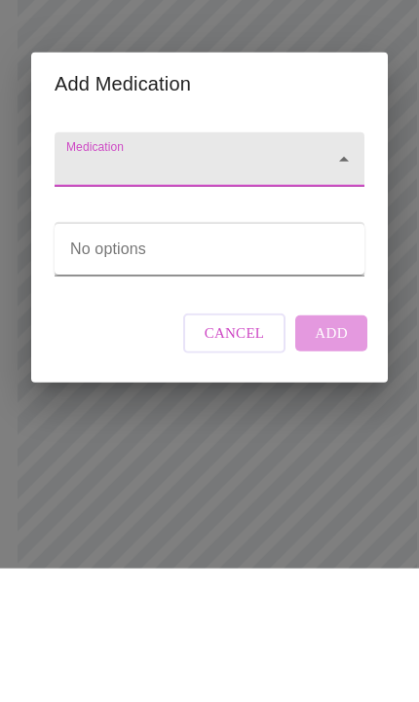
scroll to position [277, 0]
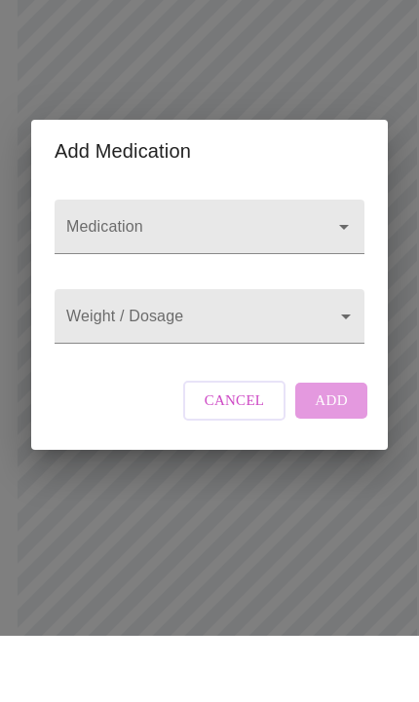
click at [241, 469] on span "Cancel" at bounding box center [235, 466] width 60 height 25
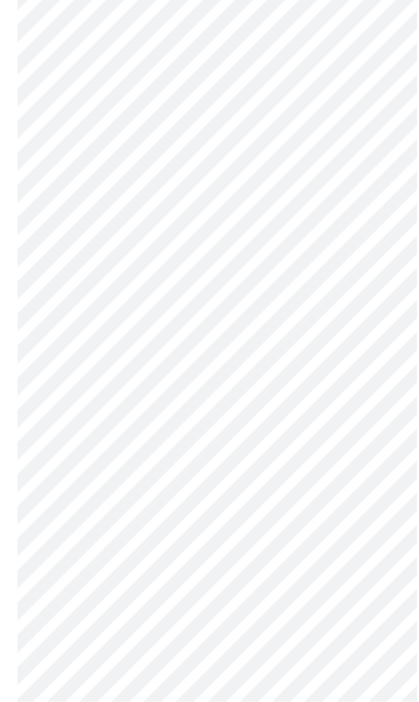
scroll to position [991, 0]
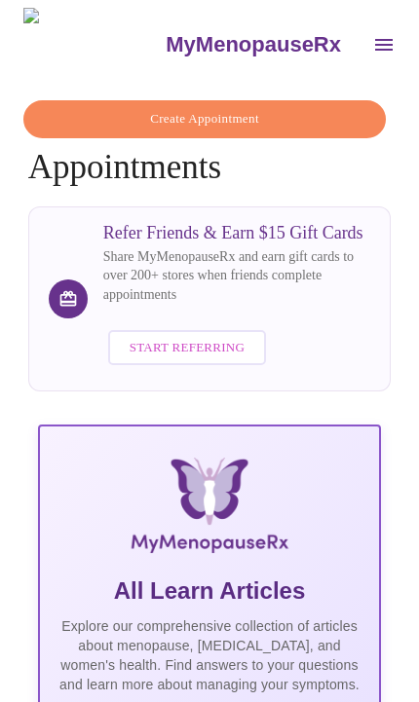
click at [375, 39] on icon "open drawer" at bounding box center [384, 45] width 18 height 12
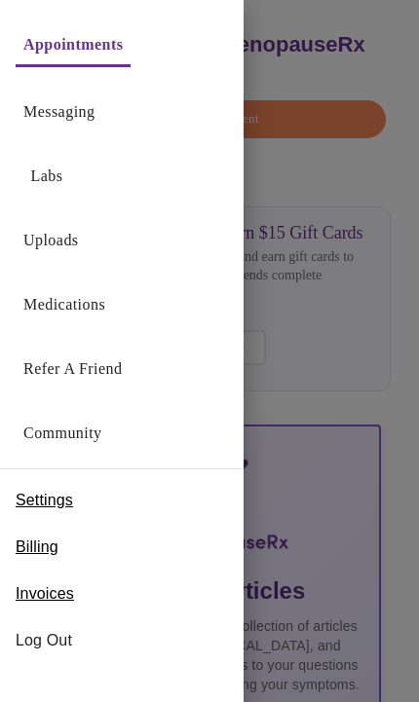
click at [72, 251] on link "Uploads" at bounding box center [51, 240] width 56 height 27
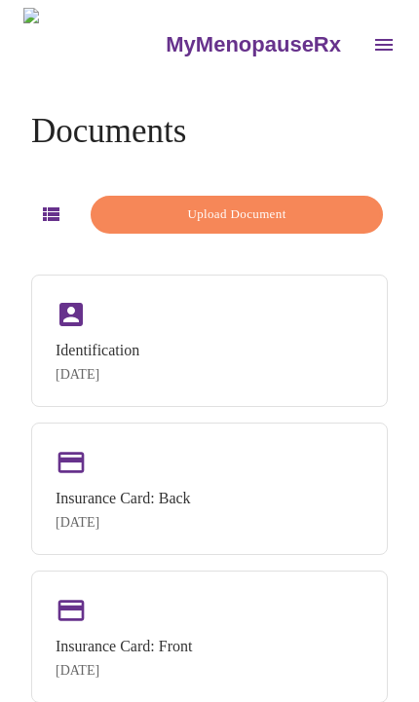
click at [332, 210] on span "Upload Document" at bounding box center [236, 215] width 247 height 22
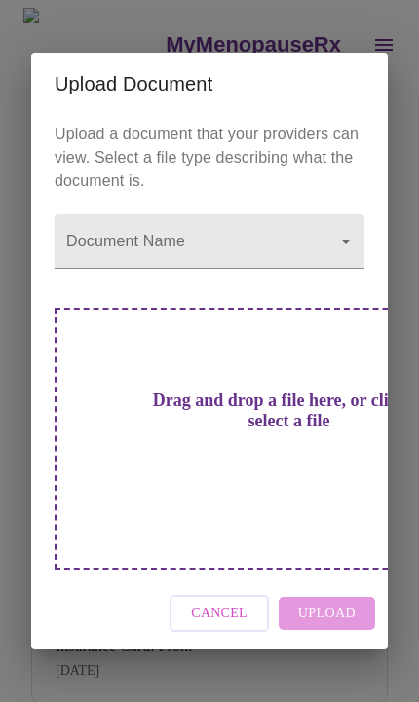
click at [314, 280] on body "MyMenopauseRx Documents Upload Document Identification Sep 18, 2025 Insurance C…" at bounding box center [209, 371] width 403 height 727
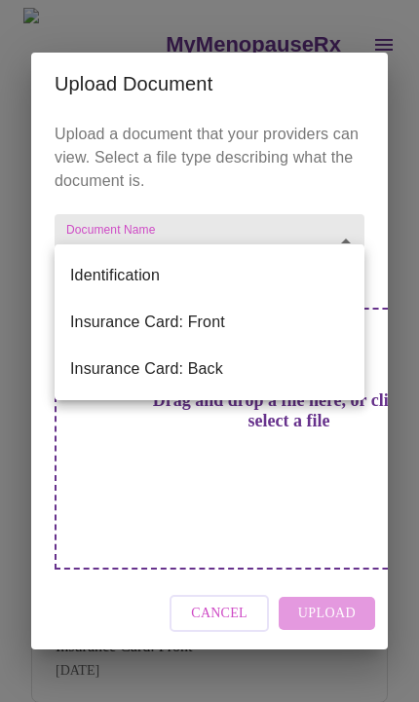
click at [273, 482] on div at bounding box center [209, 351] width 419 height 702
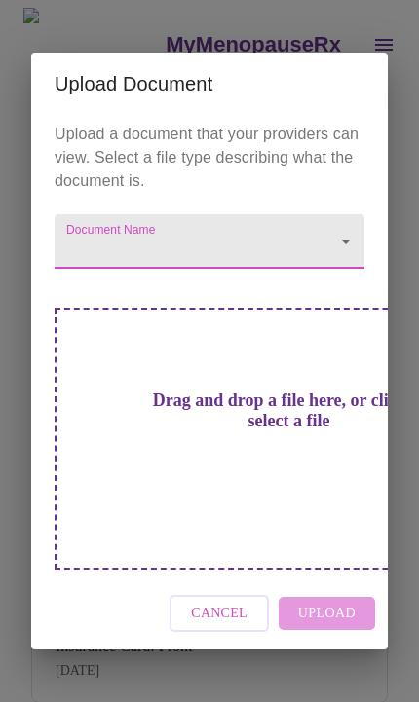
click at [221, 431] on h3 "Drag and drop a file here, or click to select a file" at bounding box center [289, 411] width 310 height 41
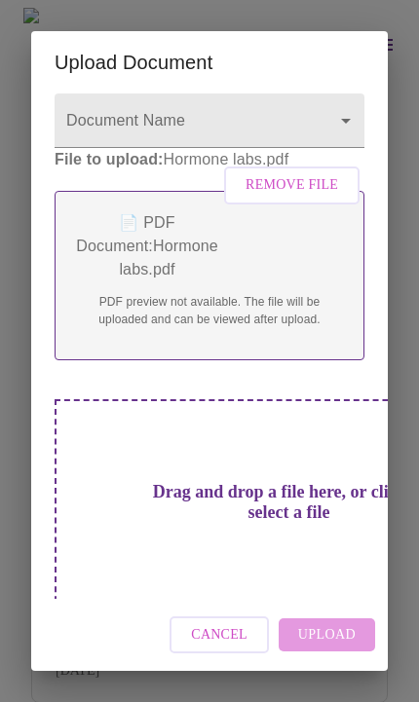
scroll to position [98, 0]
click at [350, 636] on div "Cancel Upload" at bounding box center [209, 635] width 356 height 73
click at [324, 636] on div "Cancel Upload" at bounding box center [209, 635] width 356 height 73
click at [295, 116] on body "MyMenopauseRx Documents Upload Document Identification Sep 18, 2025 Insurance C…" at bounding box center [209, 371] width 403 height 727
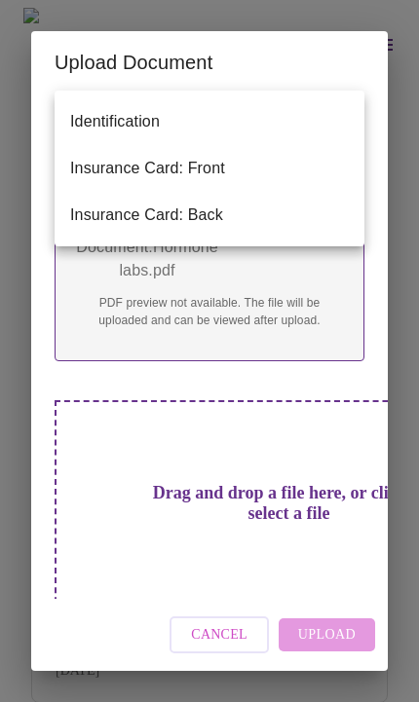
click at [168, 111] on li "Identification" at bounding box center [210, 121] width 310 height 47
type input "Identification"
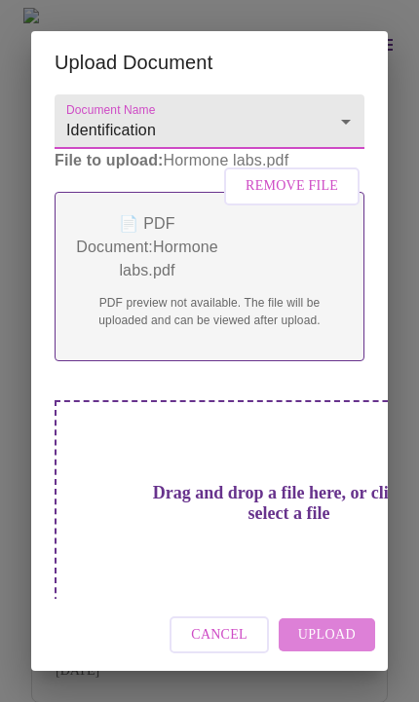
click at [350, 638] on span "Upload" at bounding box center [326, 635] width 57 height 24
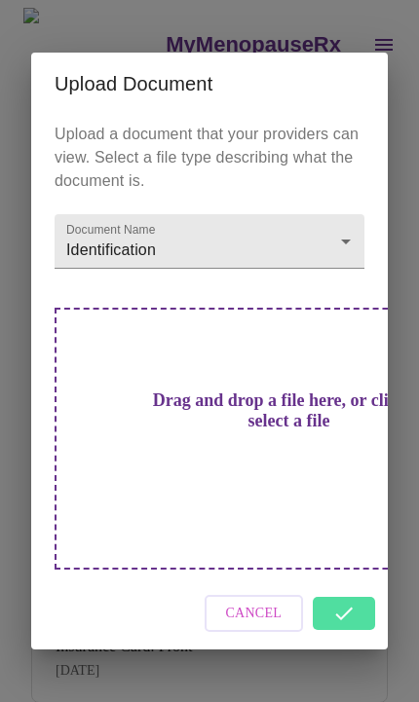
scroll to position [0, 0]
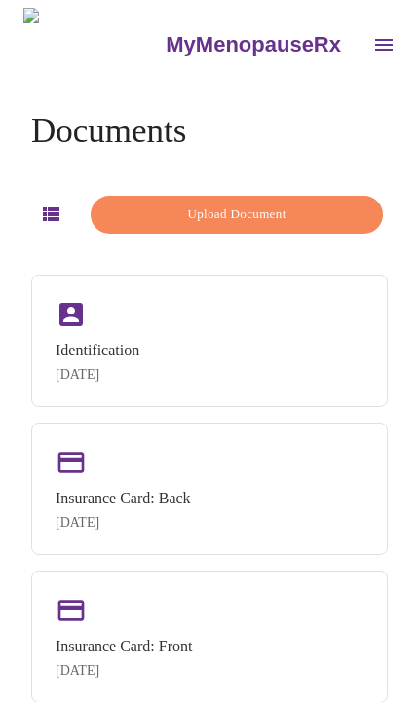
click at [240, 407] on div "Identification Sep 18, 2025" at bounding box center [209, 341] width 356 height 132
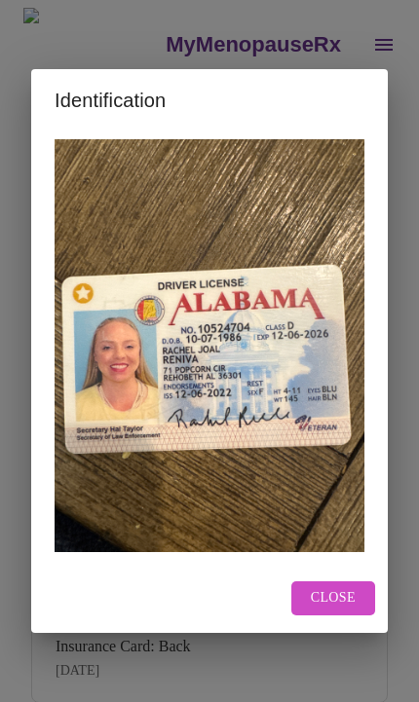
click at [405, 246] on div "Identification Close" at bounding box center [209, 351] width 419 height 702
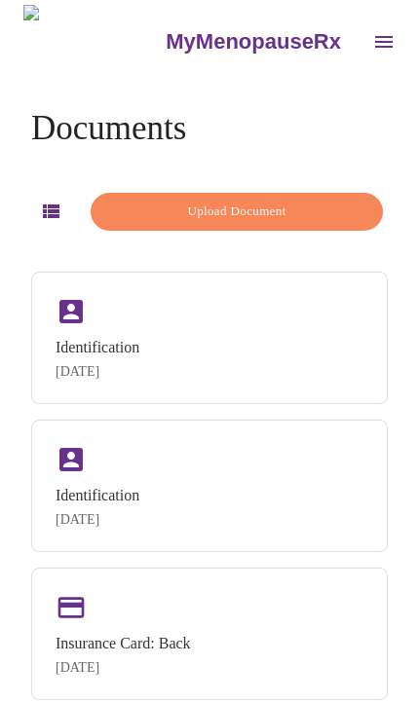
scroll to position [4, 0]
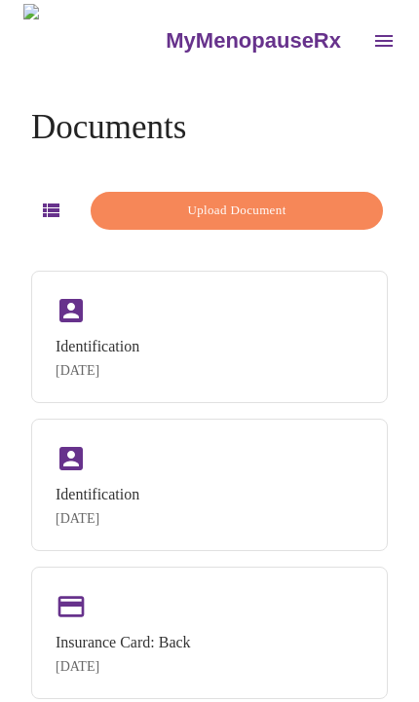
click at [252, 351] on div "Identification Sep 29, 2025" at bounding box center [209, 337] width 356 height 132
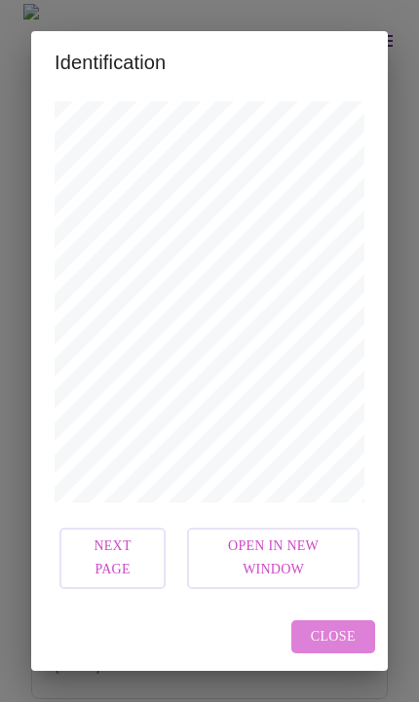
click at [354, 637] on span "Close" at bounding box center [333, 637] width 45 height 24
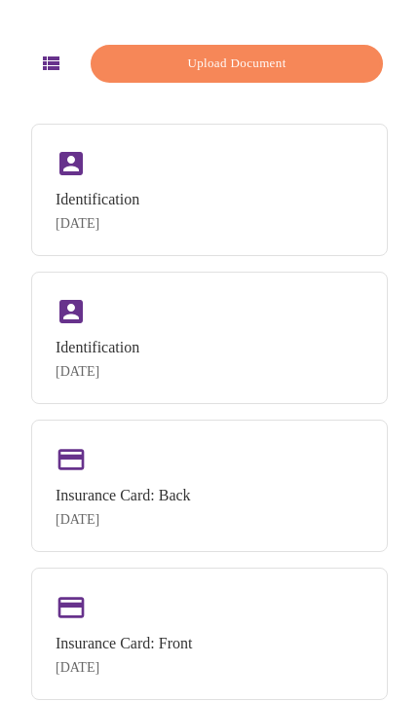
scroll to position [0, 0]
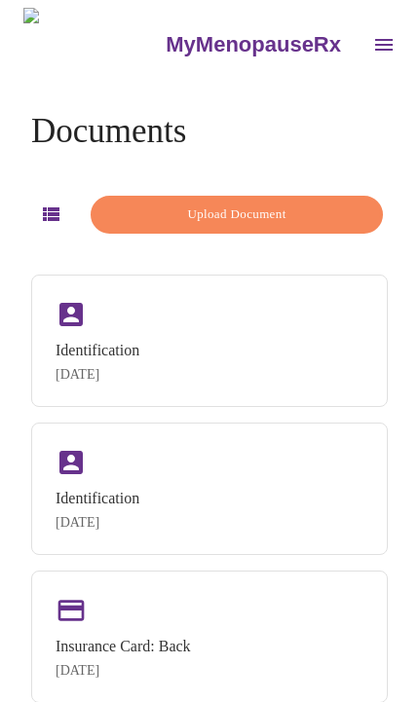
click at [372, 39] on icon "open drawer" at bounding box center [383, 44] width 23 height 23
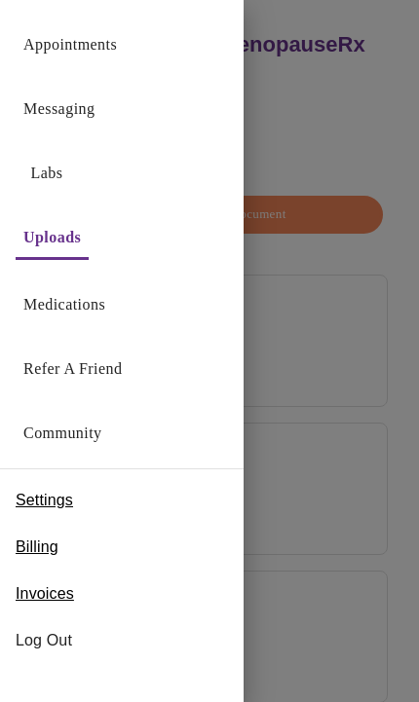
click at [39, 108] on link "Messaging" at bounding box center [58, 108] width 71 height 27
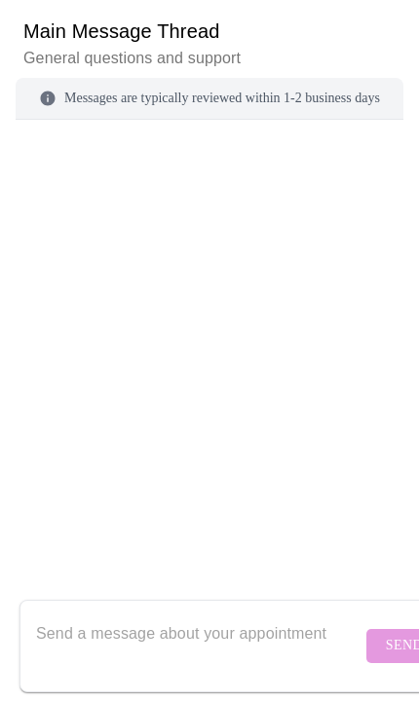
scroll to position [273, 0]
click at [236, 629] on textarea "Send a message about your appointment" at bounding box center [198, 646] width 325 height 62
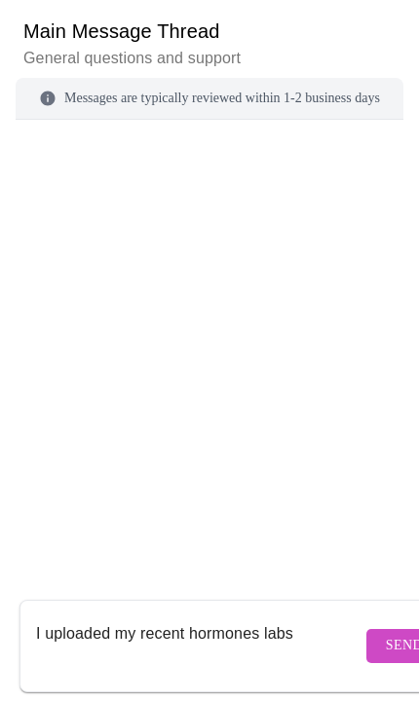
click at [270, 619] on textarea "I uploaded my recent hormones labs" at bounding box center [198, 646] width 325 height 62
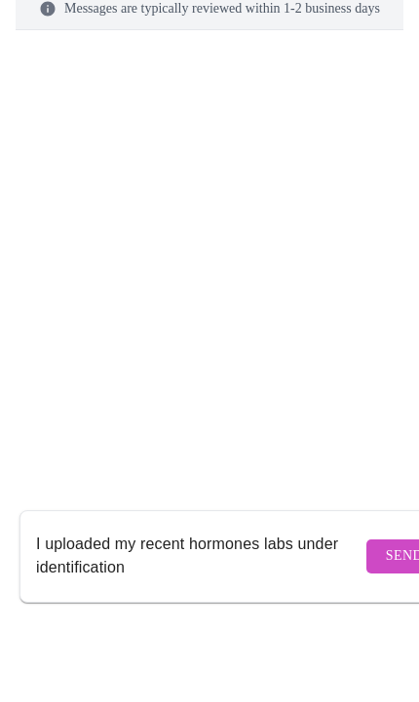
type textarea "I uploaded my recent hormones labs under identification"
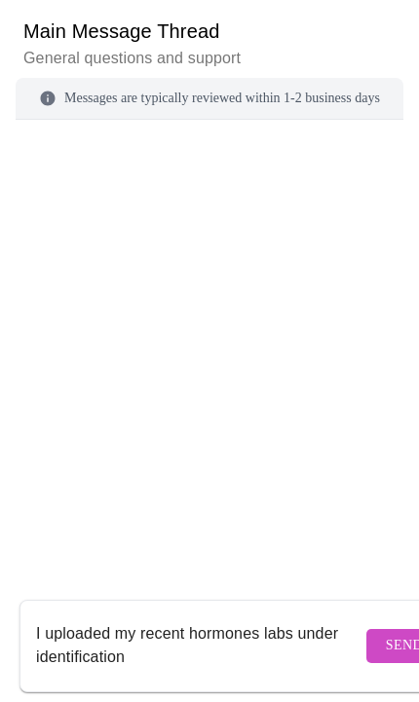
click at [368, 629] on button "Send" at bounding box center [404, 646] width 76 height 34
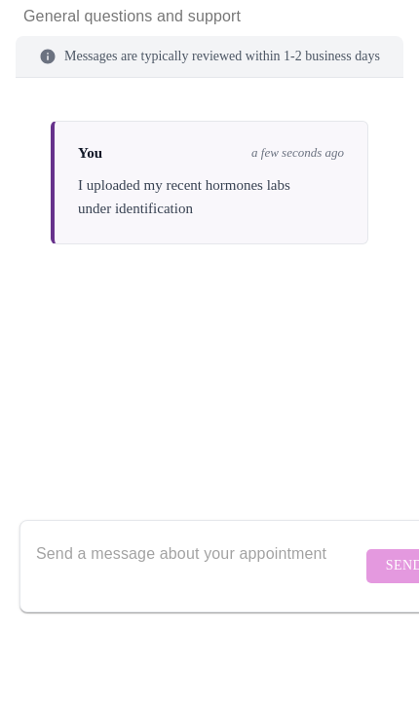
scroll to position [0, 0]
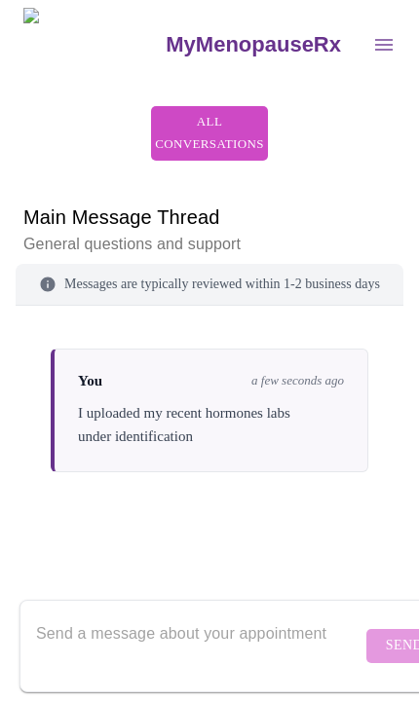
click at [360, 22] on button "open drawer" at bounding box center [383, 44] width 47 height 47
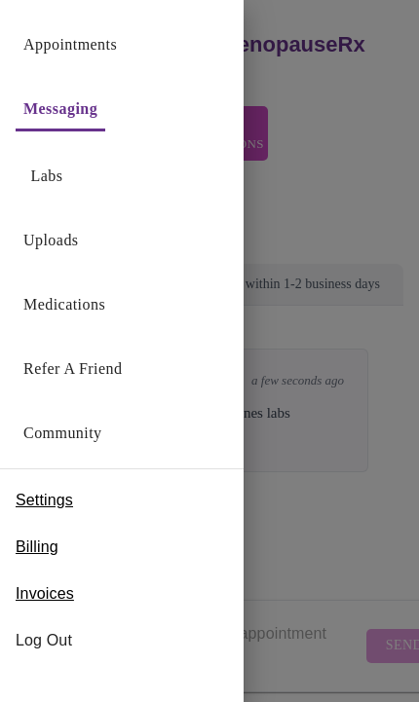
click at [61, 171] on link "Labs" at bounding box center [47, 176] width 32 height 27
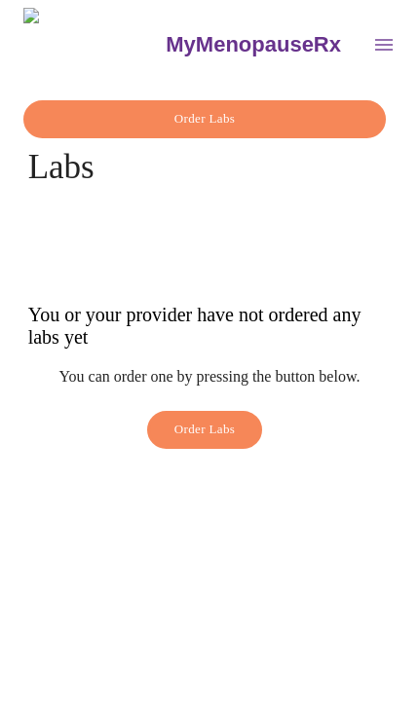
click at [372, 33] on icon "open drawer" at bounding box center [383, 44] width 23 height 23
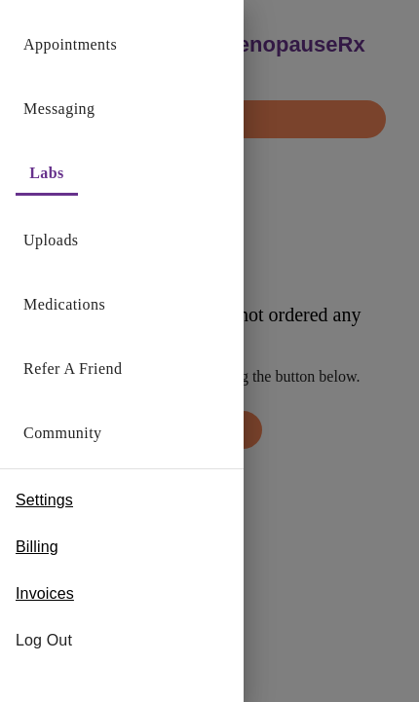
click at [117, 55] on link "Appointments" at bounding box center [69, 44] width 93 height 27
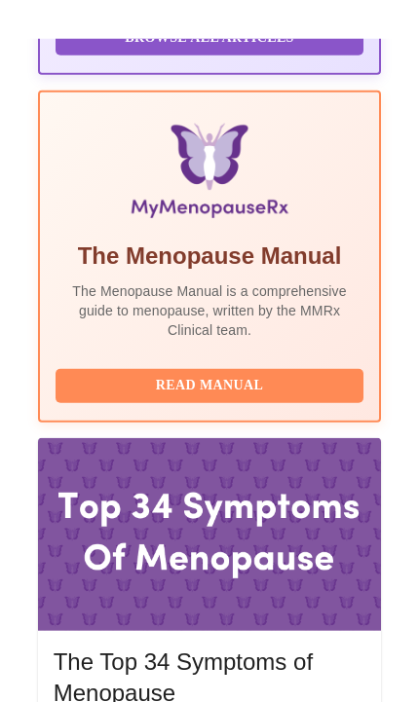
scroll to position [740, 0]
